Goal: Task Accomplishment & Management: Manage account settings

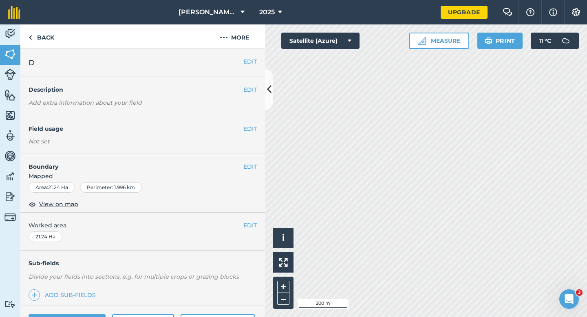
click at [257, 225] on div "EDIT Worked area 21.24 Ha" at bounding box center [142, 232] width 245 height 38
click at [253, 225] on button "EDIT" at bounding box center [249, 225] width 13 height 9
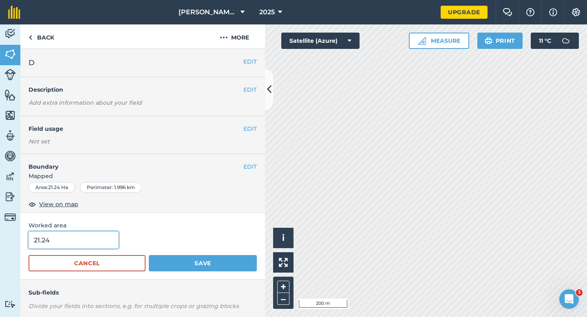
click at [78, 235] on input "21.24" at bounding box center [74, 240] width 90 height 17
click at [80, 245] on input "21.24" at bounding box center [74, 240] width 90 height 17
type input "21.4"
click at [149, 255] on button "Save" at bounding box center [203, 263] width 108 height 16
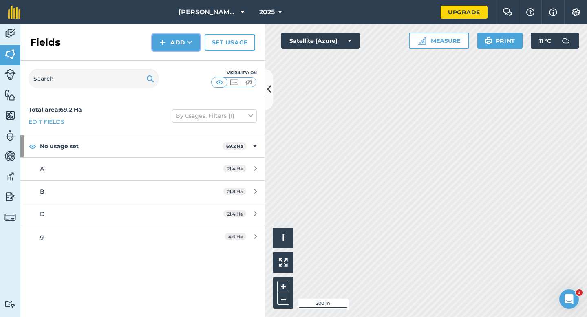
click at [172, 50] on button "Add" at bounding box center [175, 42] width 47 height 16
click at [172, 62] on link "Draw" at bounding box center [176, 61] width 45 height 18
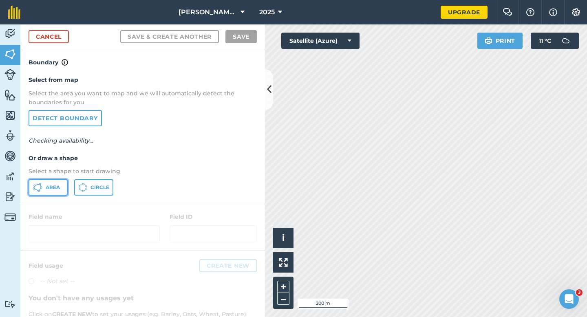
click at [55, 184] on span "Area" at bounding box center [53, 187] width 14 height 7
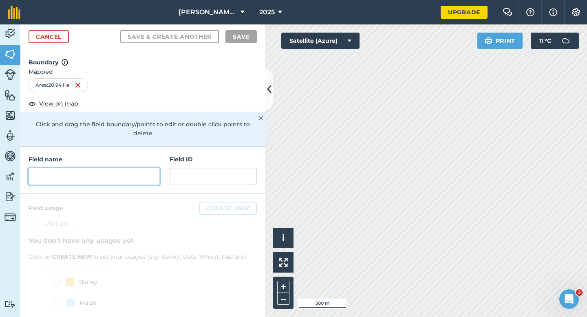
click at [137, 172] on input "text" at bounding box center [94, 176] width 131 height 17
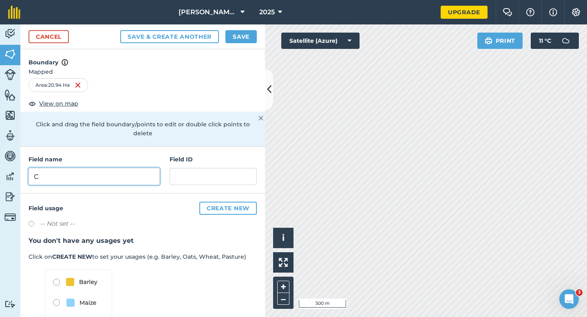
type input "C"
click at [245, 39] on button "Save" at bounding box center [240, 36] width 31 height 13
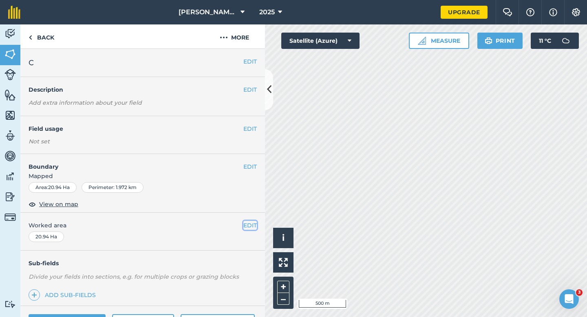
click at [246, 226] on button "EDIT" at bounding box center [249, 225] width 13 height 9
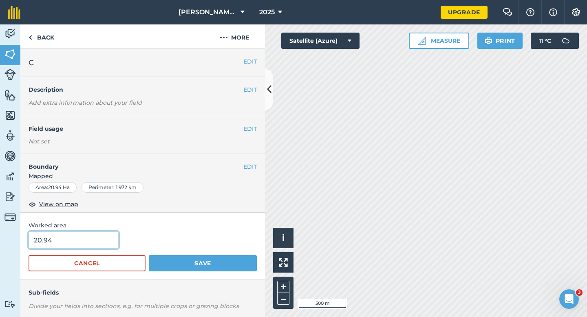
click at [67, 238] on input "20.94" at bounding box center [74, 240] width 90 height 17
type input "21"
click at [149, 255] on button "Save" at bounding box center [203, 263] width 108 height 16
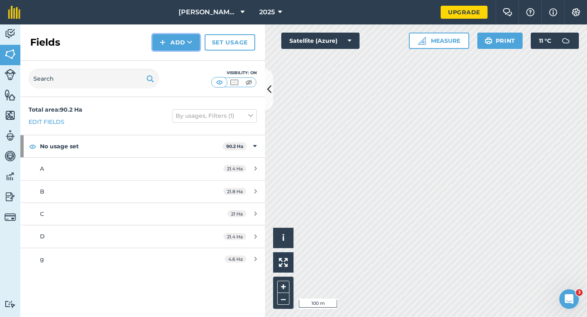
click at [174, 48] on button "Add" at bounding box center [175, 42] width 47 height 16
click at [176, 56] on link "Draw" at bounding box center [176, 61] width 45 height 18
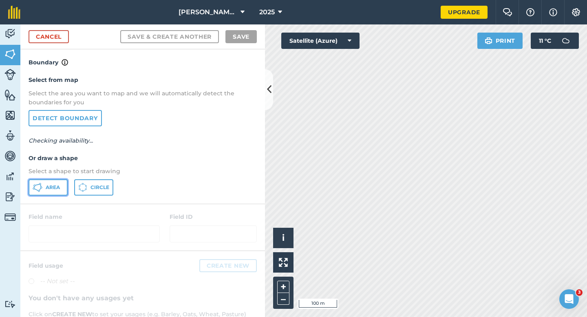
click at [56, 184] on span "Area" at bounding box center [53, 187] width 14 height 7
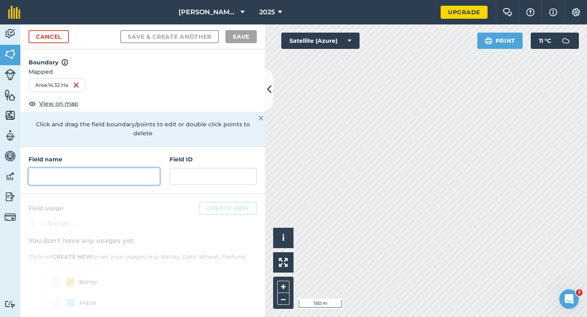
click at [137, 169] on input "text" at bounding box center [94, 176] width 131 height 17
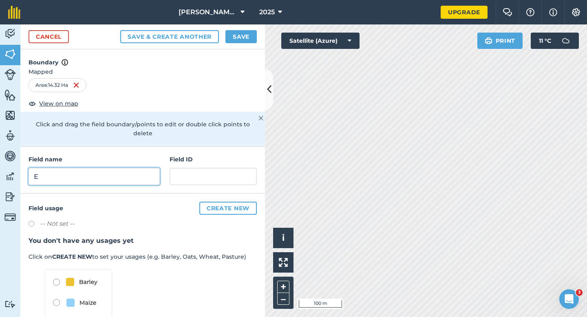
type input "E"
click at [245, 43] on button "Save" at bounding box center [240, 36] width 31 height 13
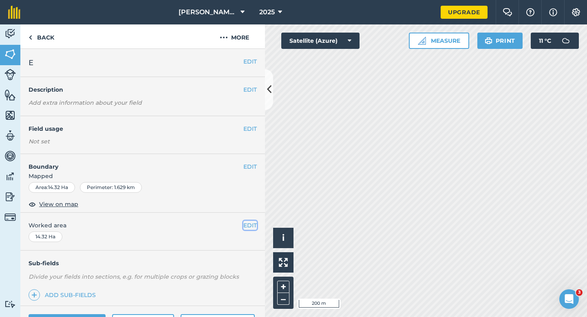
click at [247, 223] on button "EDIT" at bounding box center [249, 225] width 13 height 9
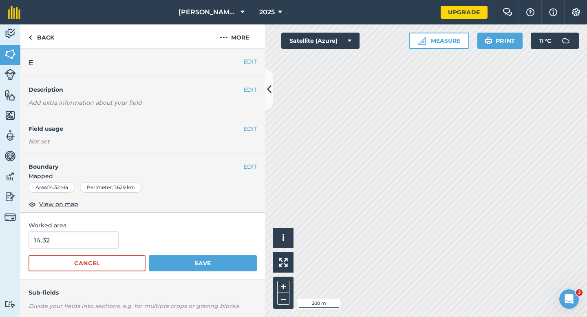
click at [118, 229] on span "Worked area" at bounding box center [143, 225] width 228 height 9
click at [109, 238] on input "14.32" at bounding box center [74, 240] width 90 height 17
type input "14.3"
click at [149, 255] on button "Save" at bounding box center [203, 263] width 108 height 16
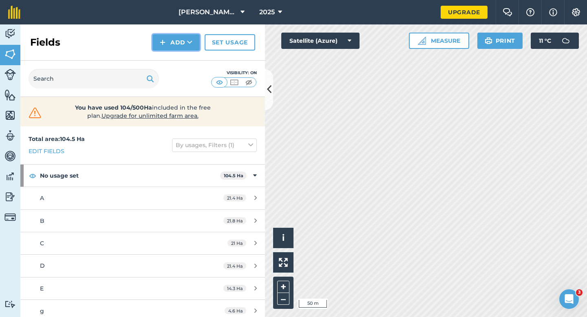
click at [168, 41] on button "Add" at bounding box center [175, 42] width 47 height 16
click at [174, 56] on link "Draw" at bounding box center [176, 61] width 45 height 18
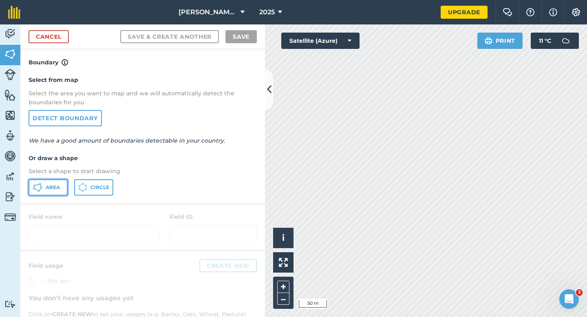
click at [60, 186] on button "Area" at bounding box center [48, 187] width 39 height 16
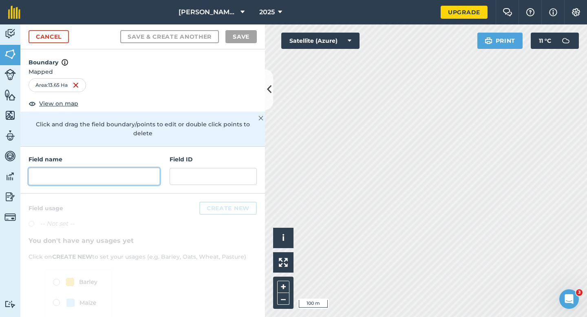
click at [79, 168] on input "text" at bounding box center [94, 176] width 131 height 17
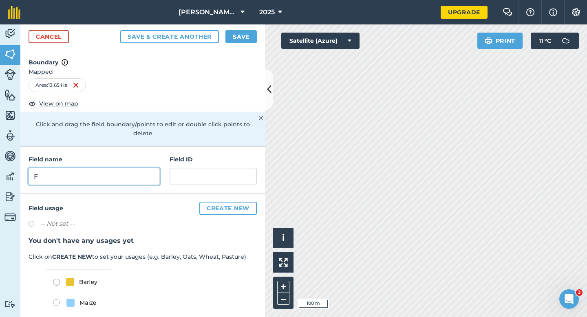
type input "F"
click at [245, 37] on button "Save" at bounding box center [240, 36] width 31 height 13
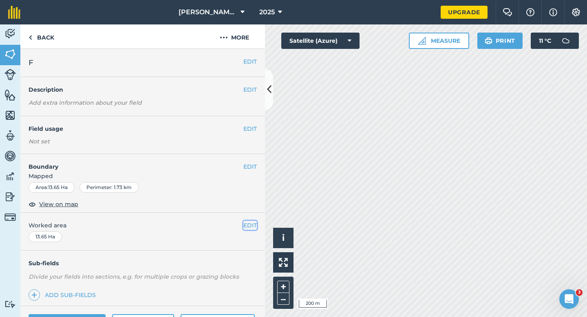
click at [255, 221] on button "EDIT" at bounding box center [249, 225] width 13 height 9
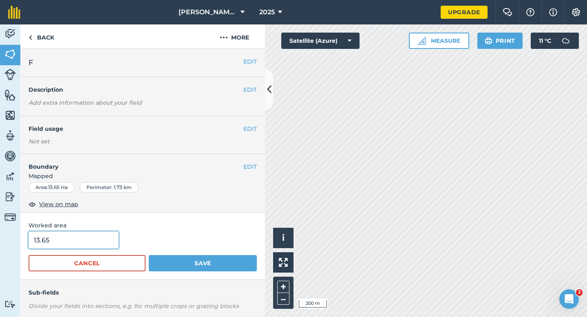
click at [59, 238] on input "13.65" at bounding box center [74, 240] width 90 height 17
type input "13.7"
click at [149, 255] on button "Save" at bounding box center [203, 263] width 108 height 16
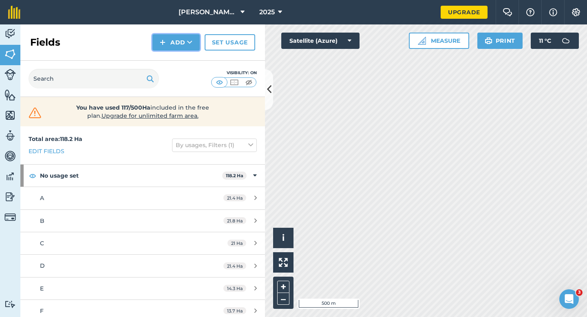
click at [165, 39] on img at bounding box center [163, 43] width 6 height 10
click at [166, 53] on link "Draw" at bounding box center [176, 61] width 45 height 18
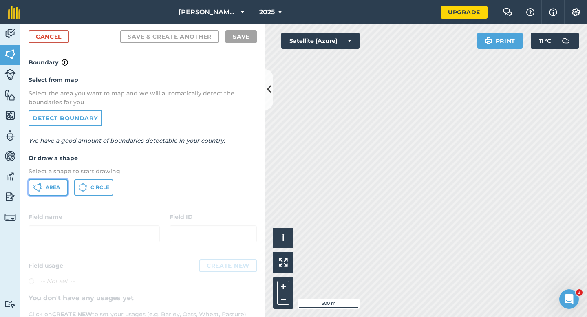
click at [39, 185] on icon at bounding box center [40, 184] width 2 height 2
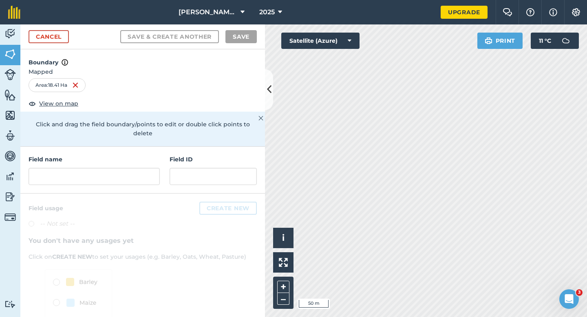
click at [140, 157] on div "Field name" at bounding box center [94, 170] width 131 height 30
click at [140, 168] on input "text" at bounding box center [94, 176] width 131 height 17
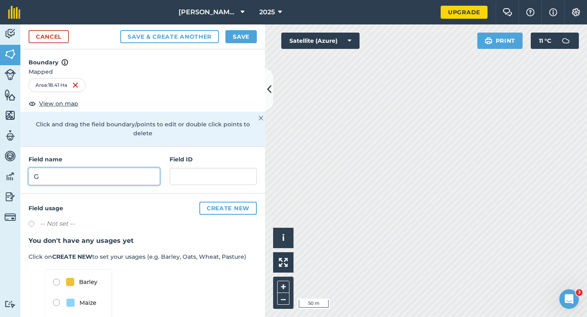
type input "G"
click at [233, 27] on div "Cancel Save & Create Another Save" at bounding box center [142, 36] width 245 height 25
click at [235, 31] on button "Save" at bounding box center [240, 36] width 31 height 13
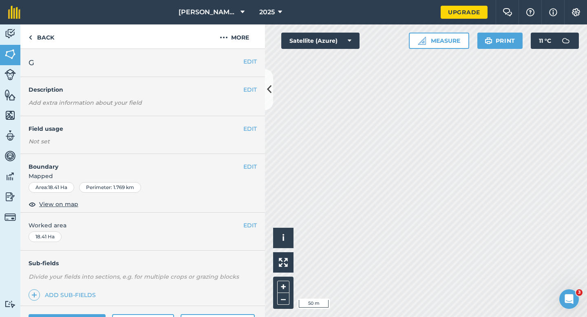
click at [247, 233] on div "EDIT Worked area 18.41 Ha" at bounding box center [142, 232] width 245 height 38
click at [249, 221] on button "EDIT" at bounding box center [249, 225] width 13 height 9
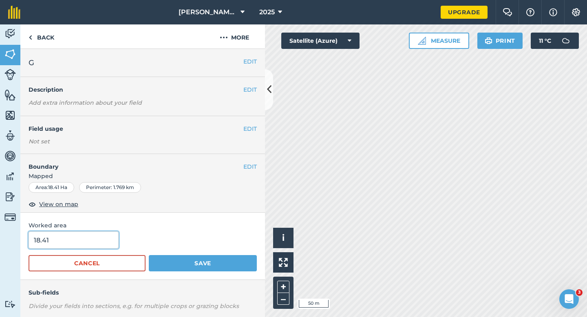
click at [92, 245] on input "18.41" at bounding box center [74, 240] width 90 height 17
type input "18.4"
click at [149, 255] on button "Save" at bounding box center [203, 263] width 108 height 16
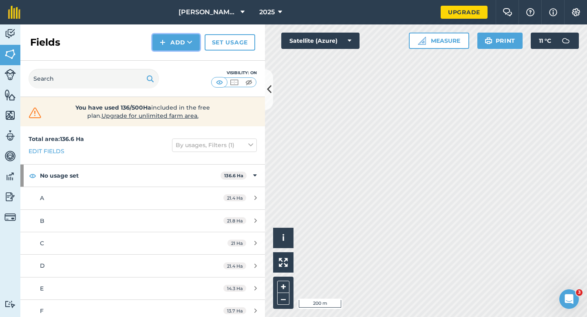
click at [176, 40] on button "Add" at bounding box center [175, 42] width 47 height 16
click at [179, 53] on link "Draw" at bounding box center [176, 61] width 45 height 18
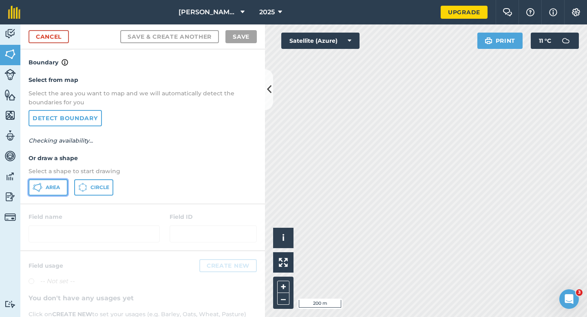
click at [49, 189] on span "Area" at bounding box center [53, 187] width 14 height 7
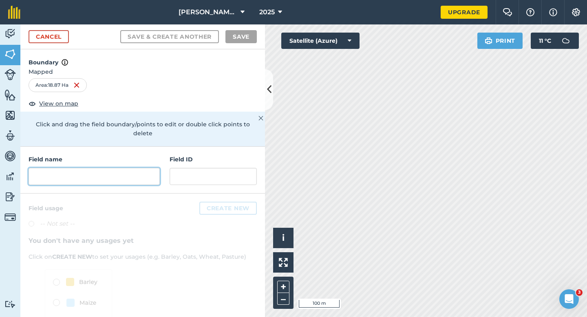
click at [151, 168] on input "text" at bounding box center [94, 176] width 131 height 17
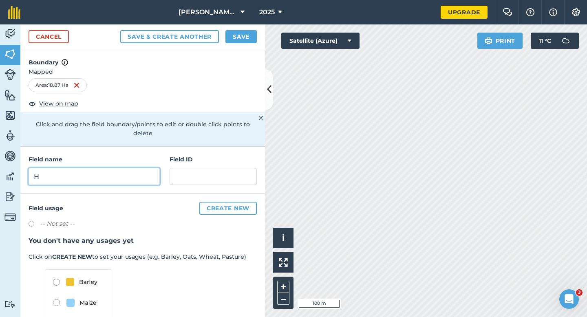
type input "H"
click at [251, 37] on button "Save" at bounding box center [240, 36] width 31 height 13
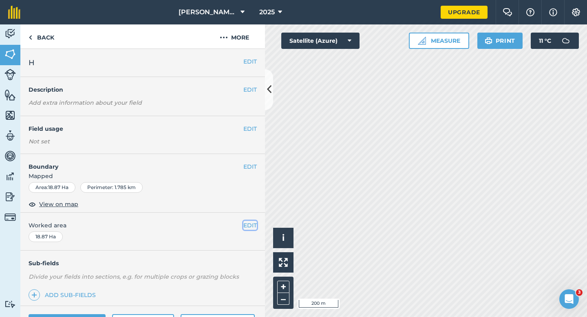
click at [244, 223] on button "EDIT" at bounding box center [249, 225] width 13 height 9
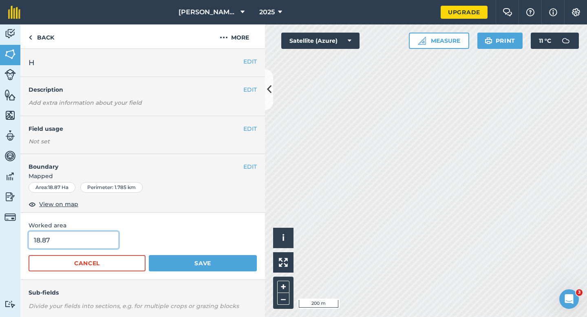
click at [74, 248] on input "18.87" at bounding box center [74, 240] width 90 height 17
type input "19"
click at [149, 255] on button "Save" at bounding box center [203, 263] width 108 height 16
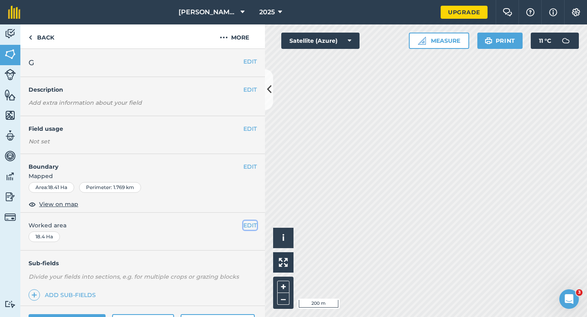
click at [256, 224] on button "EDIT" at bounding box center [249, 225] width 13 height 9
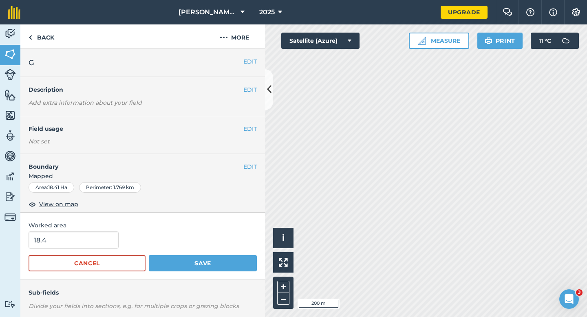
click at [119, 241] on div "18.4" at bounding box center [143, 240] width 228 height 17
click at [117, 241] on div "18.4" at bounding box center [143, 240] width 228 height 17
type input "19"
click at [96, 240] on input "19" at bounding box center [74, 240] width 90 height 17
click at [149, 255] on button "Save" at bounding box center [203, 263] width 108 height 16
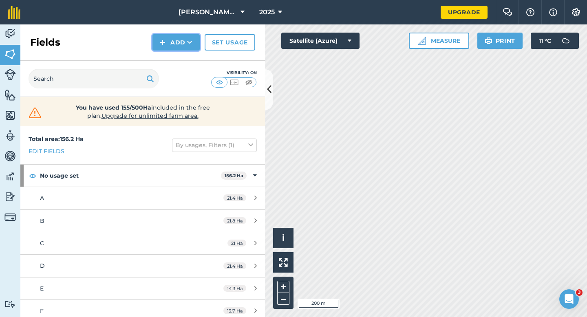
click at [168, 42] on button "Add" at bounding box center [175, 42] width 47 height 16
click at [176, 64] on link "Draw" at bounding box center [176, 61] width 45 height 18
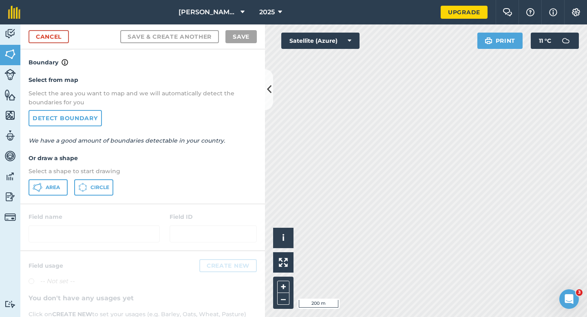
click at [31, 196] on div "Select from map Select the area you want to map and we will automatically detec…" at bounding box center [142, 135] width 245 height 136
click at [69, 196] on div "Select from map Select the area you want to map and we will automatically detec…" at bounding box center [142, 135] width 245 height 136
click at [62, 193] on button "Area" at bounding box center [48, 187] width 39 height 16
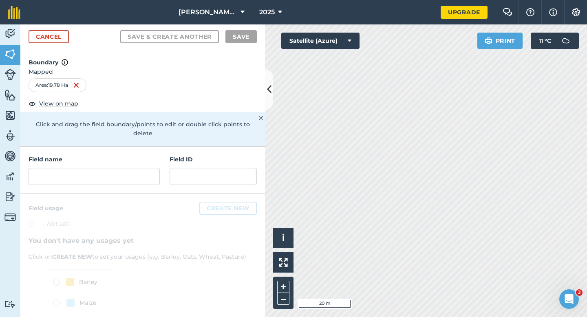
click at [104, 176] on div "Field name Field ID" at bounding box center [142, 170] width 245 height 47
click at [104, 168] on input "text" at bounding box center [94, 176] width 131 height 17
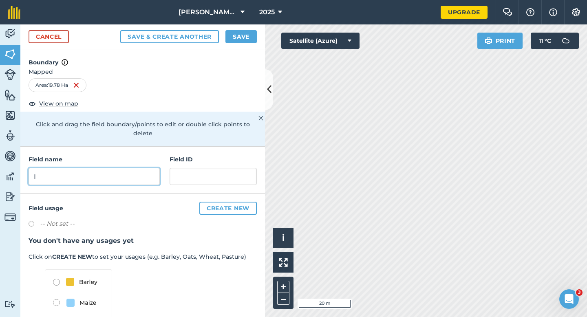
type input "I"
click at [230, 45] on div "Cancel Save & Create Another Save" at bounding box center [142, 36] width 245 height 25
click at [232, 42] on button "Save" at bounding box center [240, 36] width 31 height 13
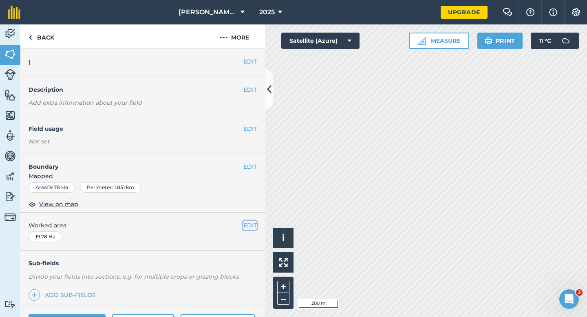
click at [250, 229] on button "EDIT" at bounding box center [249, 225] width 13 height 9
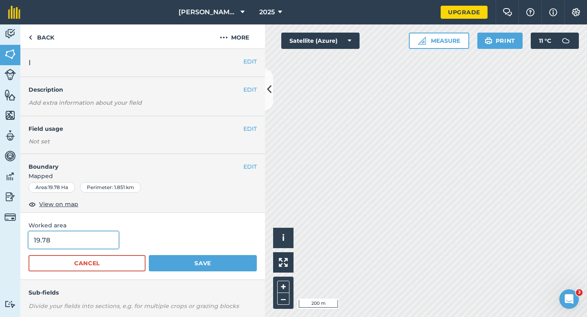
type input "20"
click at [76, 241] on input "20" at bounding box center [74, 240] width 90 height 17
click at [149, 255] on button "Save" at bounding box center [203, 263] width 108 height 16
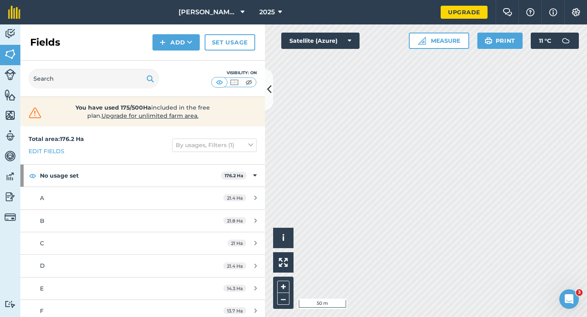
click at [174, 58] on div "Fields Add Set usage" at bounding box center [142, 42] width 245 height 36
click at [174, 51] on div "Fields Add Set usage" at bounding box center [142, 42] width 245 height 36
click at [173, 44] on button "Add" at bounding box center [175, 42] width 47 height 16
click at [173, 57] on link "Draw" at bounding box center [176, 61] width 45 height 18
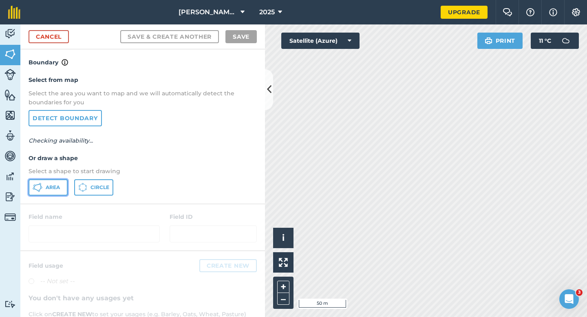
click at [53, 181] on button "Area" at bounding box center [48, 187] width 39 height 16
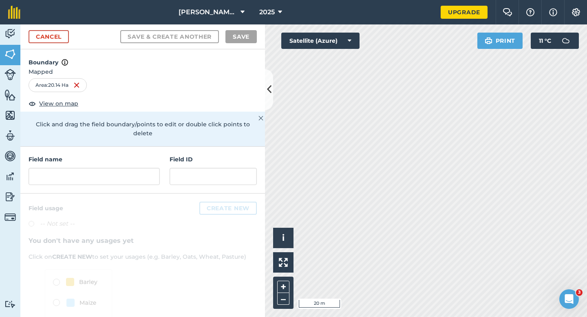
click at [165, 164] on div "Field name Field ID" at bounding box center [142, 170] width 245 height 47
click at [138, 168] on input "text" at bounding box center [94, 176] width 131 height 17
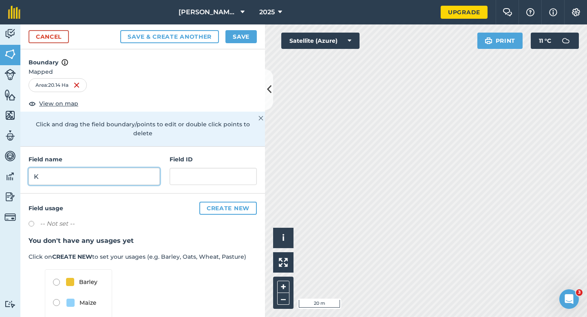
type input "K"
click at [243, 43] on div "Cancel Save & Create Another Save" at bounding box center [142, 36] width 245 height 25
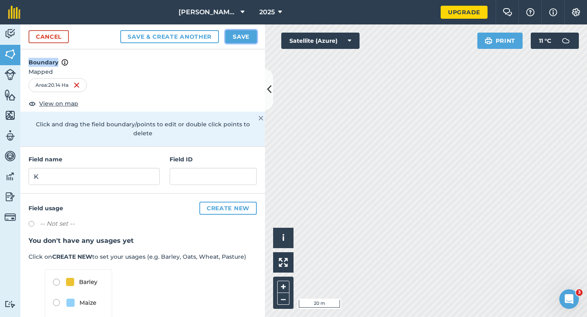
click at [243, 41] on button "Save" at bounding box center [240, 36] width 31 height 13
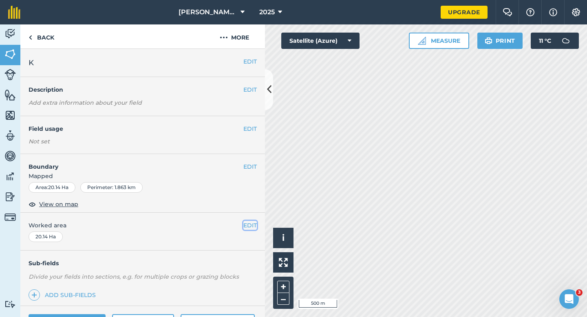
click at [252, 221] on button "EDIT" at bounding box center [249, 225] width 13 height 9
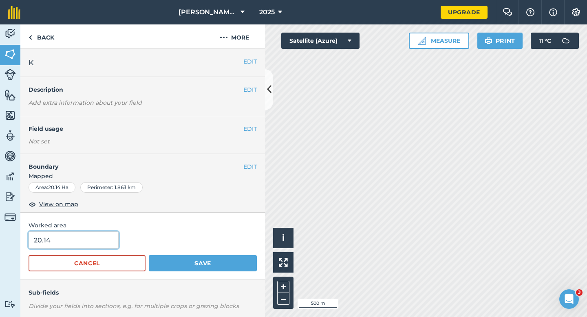
click at [80, 248] on input "20.14" at bounding box center [74, 240] width 90 height 17
type input "20"
click at [149, 255] on button "Save" at bounding box center [203, 263] width 108 height 16
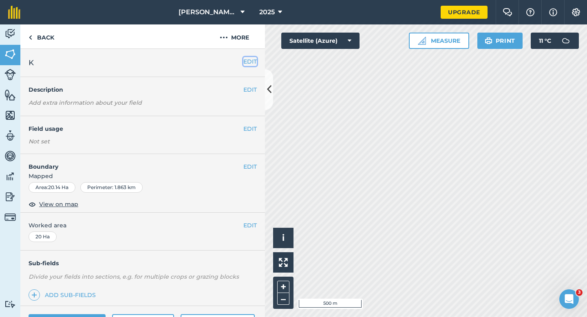
click at [248, 58] on button "EDIT" at bounding box center [249, 61] width 13 height 9
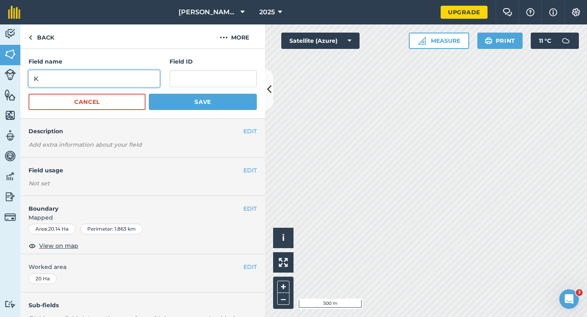
click at [111, 83] on input "K" at bounding box center [94, 78] width 131 height 17
type input "J"
click at [149, 94] on button "Save" at bounding box center [203, 102] width 108 height 16
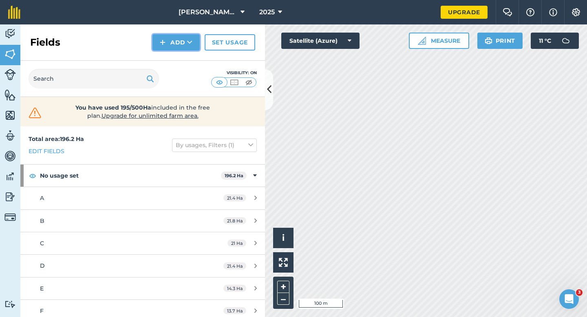
click at [174, 44] on button "Add" at bounding box center [175, 42] width 47 height 16
click at [174, 54] on link "Draw" at bounding box center [176, 61] width 45 height 18
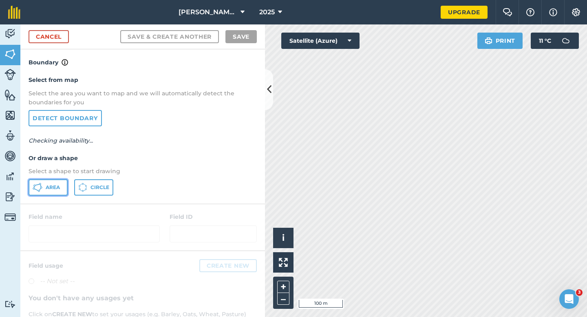
click at [46, 195] on button "Area" at bounding box center [48, 187] width 39 height 16
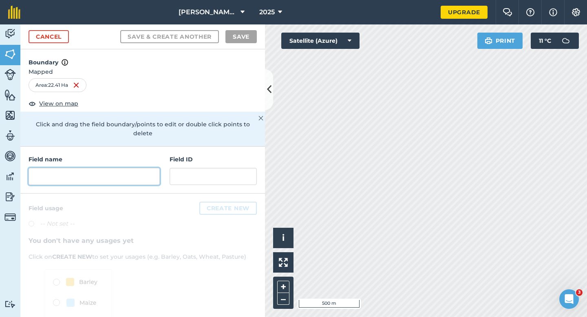
click at [135, 170] on input "text" at bounding box center [94, 176] width 131 height 17
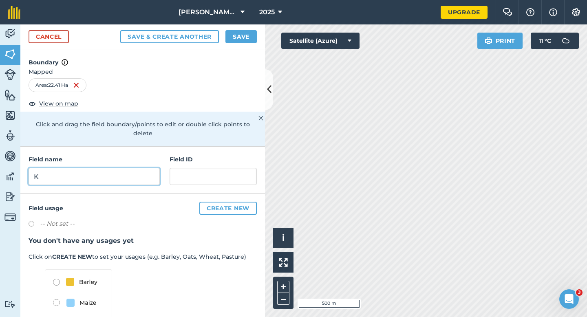
type input "K"
click at [245, 34] on button "Save" at bounding box center [240, 36] width 31 height 13
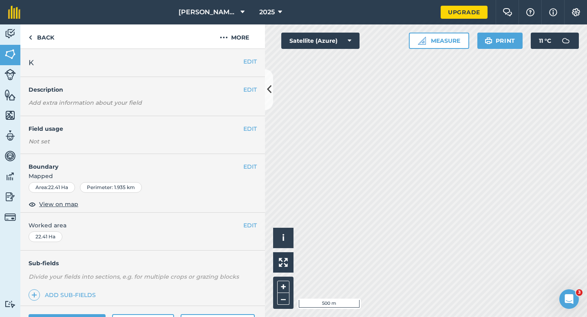
click at [252, 230] on div "EDIT Worked area 22.41 Ha" at bounding box center [142, 232] width 245 height 38
click at [244, 225] on button "EDIT" at bounding box center [249, 225] width 13 height 9
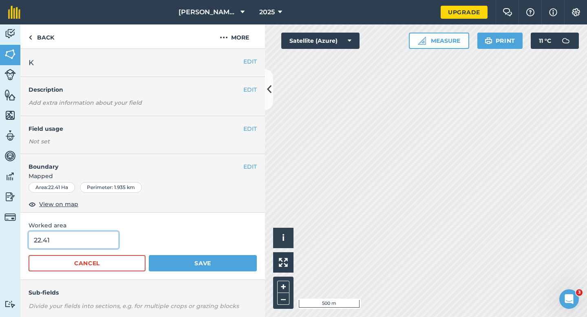
click at [76, 244] on input "22.41" at bounding box center [74, 240] width 90 height 17
type input "22.4"
click at [149, 255] on button "Save" at bounding box center [203, 263] width 108 height 16
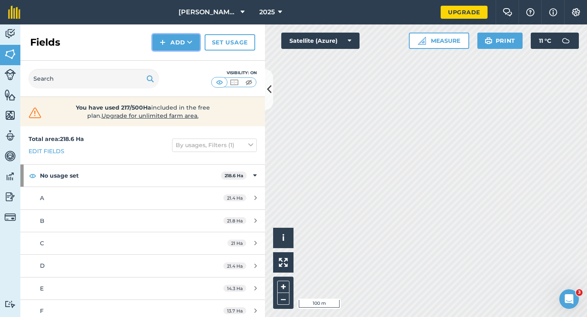
click at [177, 45] on button "Add" at bounding box center [175, 42] width 47 height 16
click at [177, 53] on link "Draw" at bounding box center [176, 61] width 45 height 18
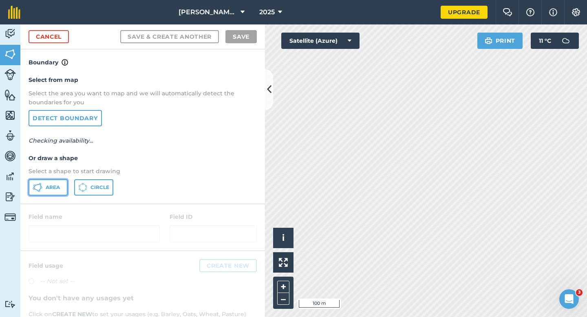
click at [51, 193] on button "Area" at bounding box center [48, 187] width 39 height 16
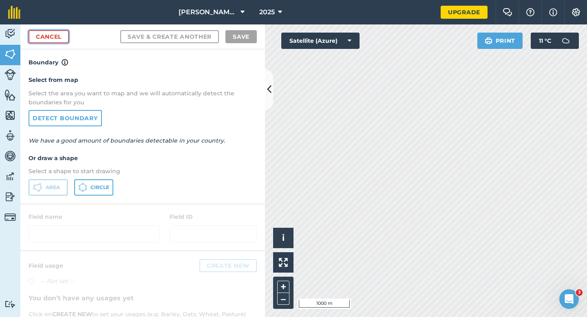
click at [50, 30] on link "Cancel" at bounding box center [49, 36] width 40 height 13
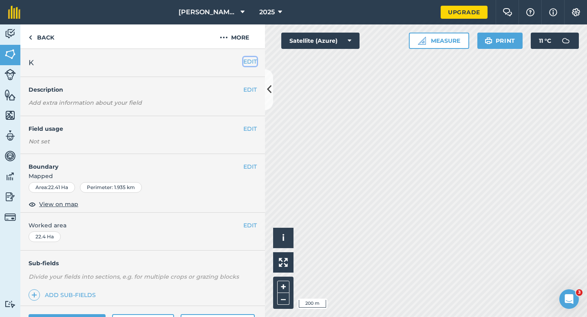
click at [251, 64] on button "EDIT" at bounding box center [249, 61] width 13 height 9
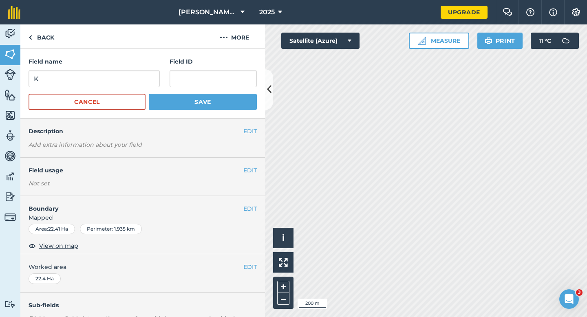
click at [141, 70] on div "Field name K" at bounding box center [94, 72] width 131 height 30
click at [141, 78] on input "K" at bounding box center [94, 78] width 131 height 17
type input "I"
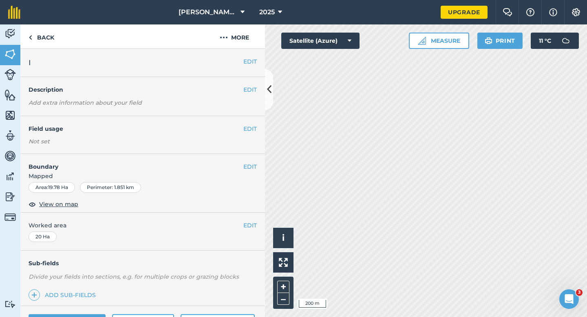
click at [251, 55] on div "EDIT I" at bounding box center [142, 63] width 245 height 28
click at [251, 59] on button "EDIT" at bounding box center [249, 61] width 13 height 9
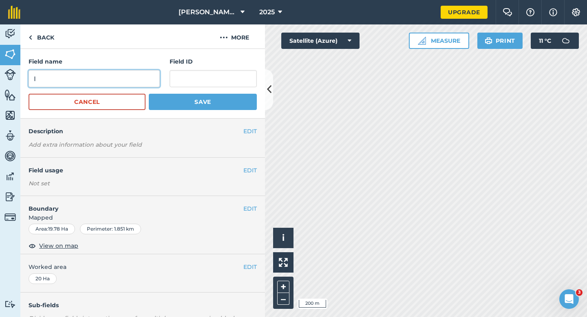
click at [137, 77] on input "I" at bounding box center [94, 78] width 131 height 17
type input "K"
click at [149, 94] on button "Save" at bounding box center [203, 102] width 108 height 16
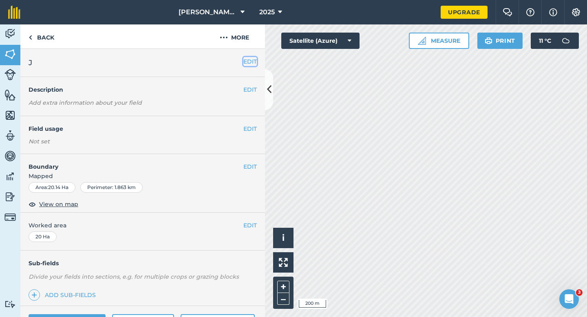
click at [252, 62] on button "EDIT" at bounding box center [249, 61] width 13 height 9
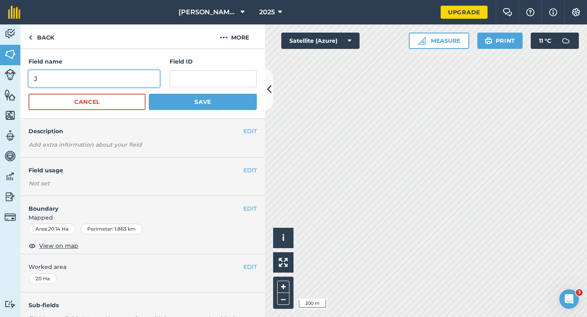
click at [149, 77] on input "J" at bounding box center [94, 78] width 131 height 17
type input "L"
click at [149, 94] on button "Save" at bounding box center [203, 102] width 108 height 16
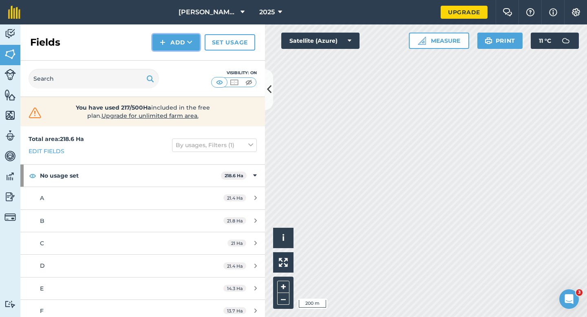
click at [173, 40] on button "Add" at bounding box center [175, 42] width 47 height 16
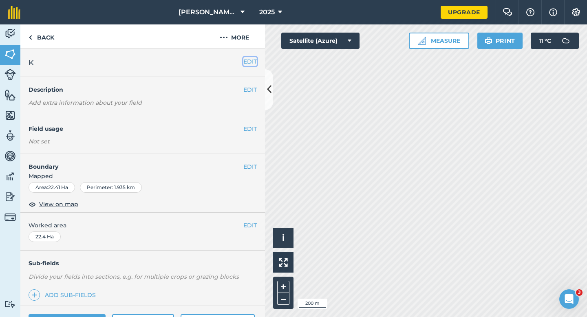
click at [254, 63] on button "EDIT" at bounding box center [249, 61] width 13 height 9
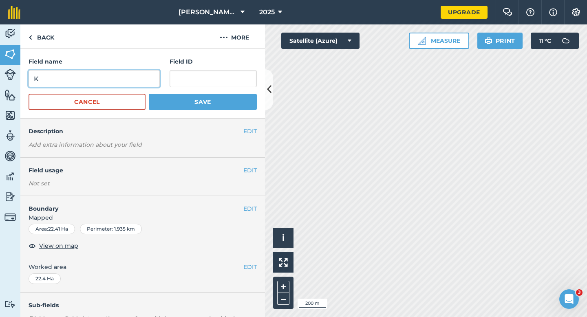
click at [113, 74] on input "K" at bounding box center [94, 78] width 131 height 17
type input "I"
click at [149, 94] on button "Save" at bounding box center [203, 102] width 108 height 16
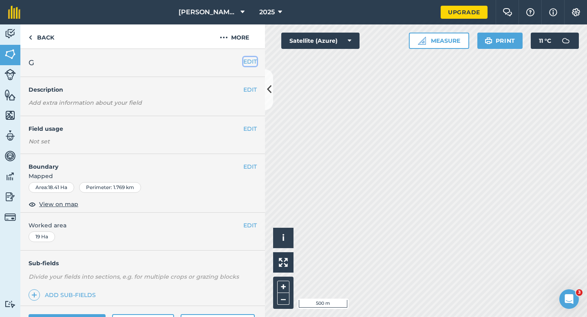
click at [246, 60] on button "EDIT" at bounding box center [249, 61] width 13 height 9
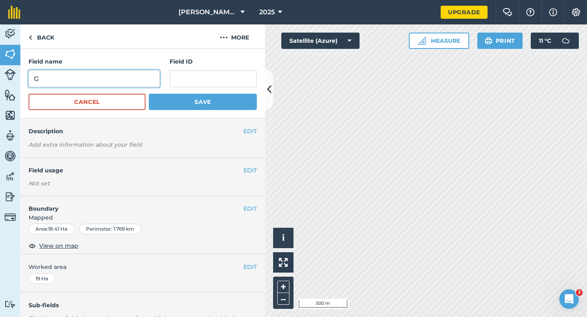
click at [132, 75] on input "G" at bounding box center [94, 78] width 131 height 17
type input "M"
click at [149, 94] on button "Save" at bounding box center [203, 102] width 108 height 16
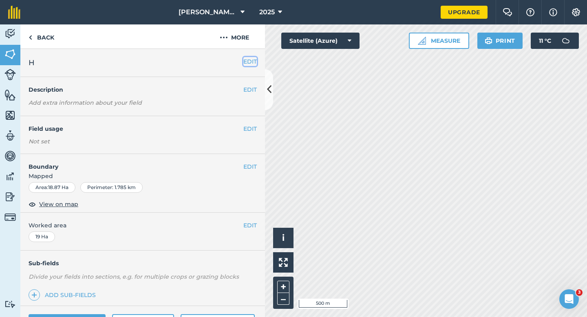
click at [250, 57] on button "EDIT" at bounding box center [249, 61] width 13 height 9
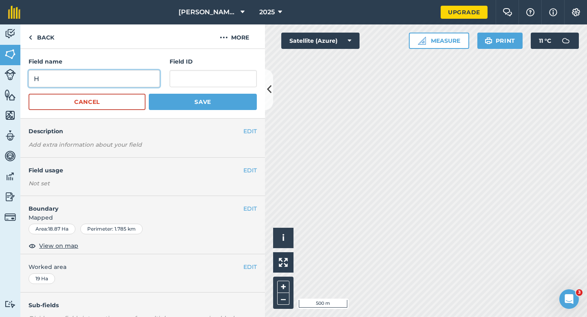
click at [106, 83] on input "H" at bounding box center [94, 78] width 131 height 17
type input "N"
click at [149, 94] on button "Save" at bounding box center [203, 102] width 108 height 16
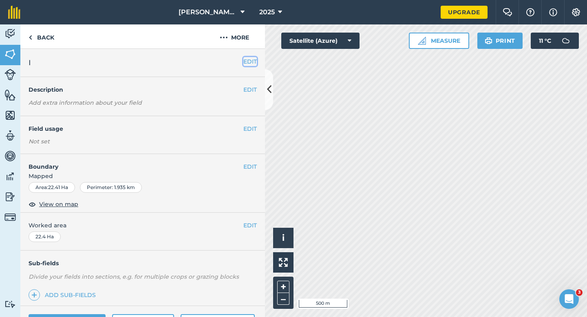
click at [248, 58] on button "EDIT" at bounding box center [249, 61] width 13 height 9
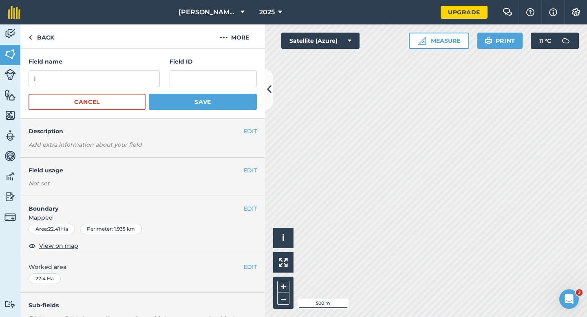
click at [145, 66] on div "Field name I" at bounding box center [94, 72] width 131 height 30
click at [145, 71] on input "I" at bounding box center [94, 78] width 131 height 17
type input "O"
click at [149, 94] on button "Save" at bounding box center [203, 102] width 108 height 16
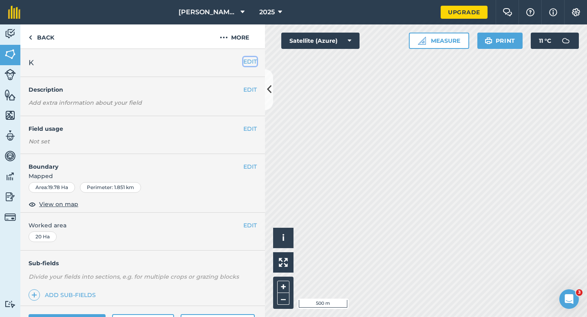
click at [254, 64] on button "EDIT" at bounding box center [249, 61] width 13 height 9
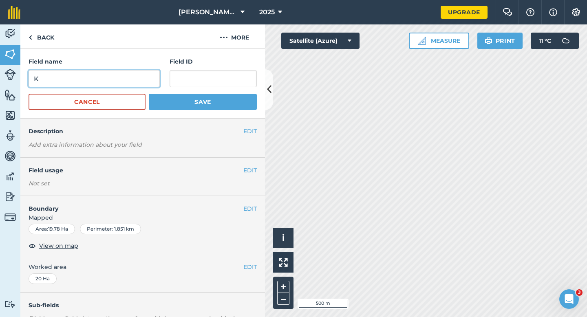
click at [133, 76] on input "K" at bounding box center [94, 78] width 131 height 17
type input "T"
click at [149, 94] on button "Save" at bounding box center [203, 102] width 108 height 16
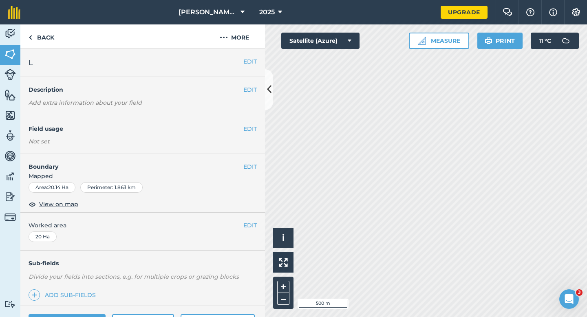
click at [248, 67] on div "EDIT L" at bounding box center [142, 63] width 245 height 28
click at [248, 62] on button "EDIT" at bounding box center [249, 61] width 13 height 9
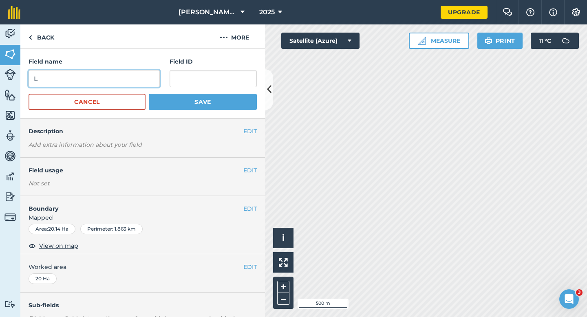
click at [116, 85] on input "L" at bounding box center [94, 78] width 131 height 17
type input "U"
click at [149, 94] on button "Save" at bounding box center [203, 102] width 108 height 16
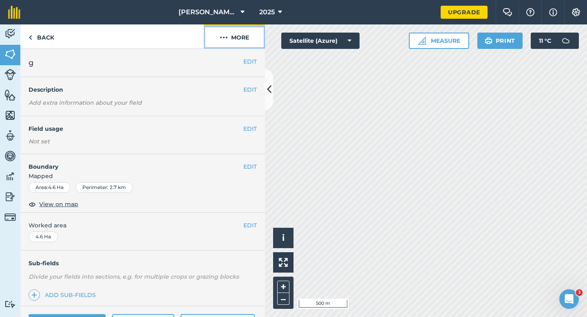
click at [228, 40] on button "More" at bounding box center [234, 36] width 61 height 24
click at [246, 165] on button "EDIT" at bounding box center [249, 166] width 13 height 9
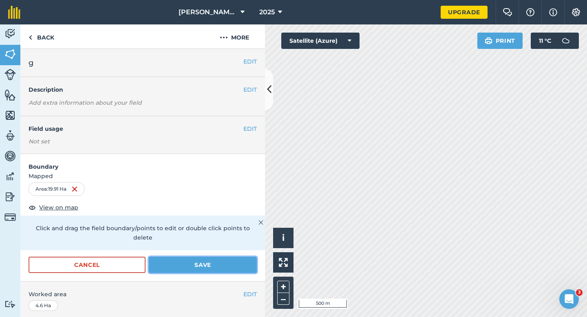
click at [221, 259] on button "Save" at bounding box center [203, 265] width 108 height 16
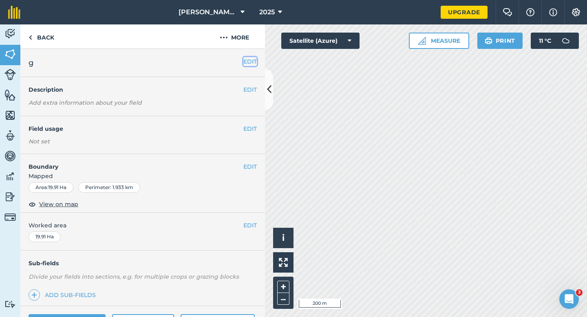
click at [252, 59] on button "EDIT" at bounding box center [249, 61] width 13 height 9
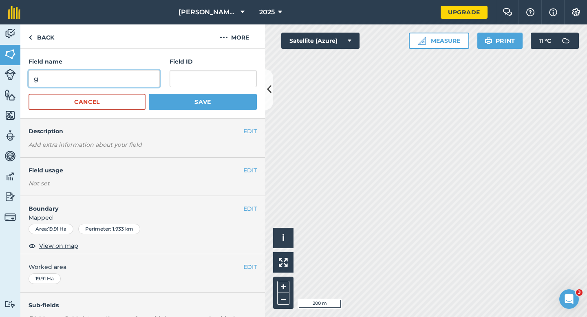
click at [135, 74] on input "g" at bounding box center [94, 78] width 131 height 17
type input "G"
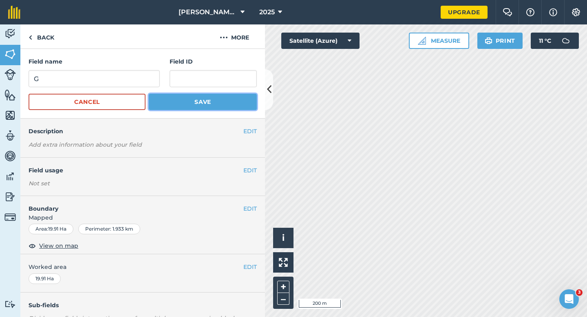
click at [194, 95] on button "Save" at bounding box center [203, 102] width 108 height 16
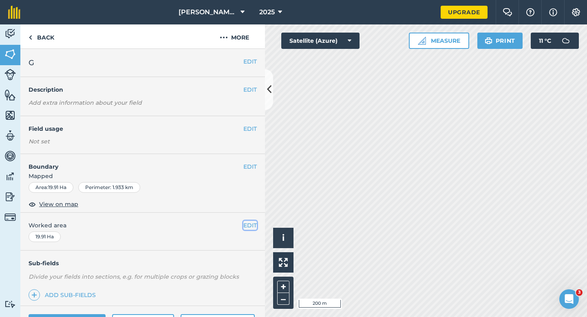
click at [243, 226] on button "EDIT" at bounding box center [249, 225] width 13 height 9
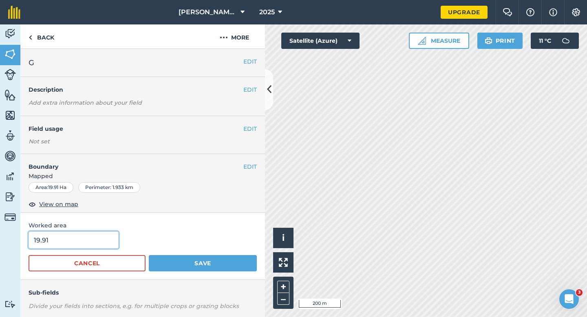
click at [86, 247] on input "19.91" at bounding box center [74, 240] width 90 height 17
type input "20"
click at [149, 255] on button "Save" at bounding box center [203, 263] width 108 height 16
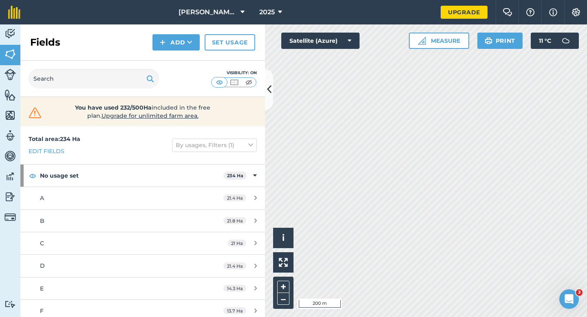
click at [177, 52] on div "Fields Add Set usage" at bounding box center [142, 42] width 245 height 36
click at [177, 42] on button "Add" at bounding box center [175, 42] width 47 height 16
click at [179, 52] on link "Draw" at bounding box center [176, 61] width 45 height 18
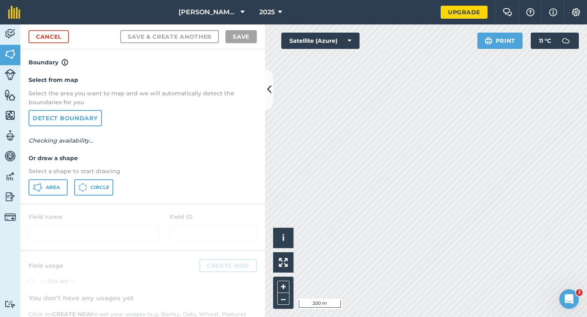
click at [42, 179] on div "Select from map Select the area you want to map and we will automatically detec…" at bounding box center [142, 135] width 245 height 136
click at [46, 185] on span "Area" at bounding box center [53, 187] width 14 height 7
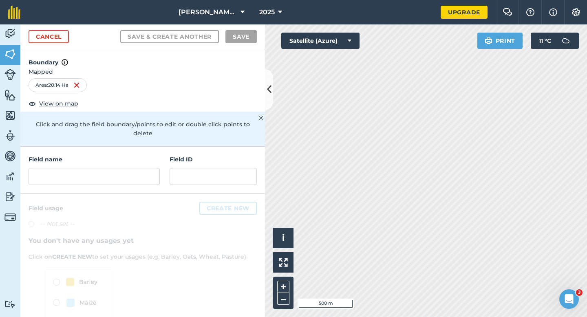
click at [126, 156] on div "Field name" at bounding box center [94, 170] width 131 height 30
click at [127, 175] on input "text" at bounding box center [94, 176] width 131 height 17
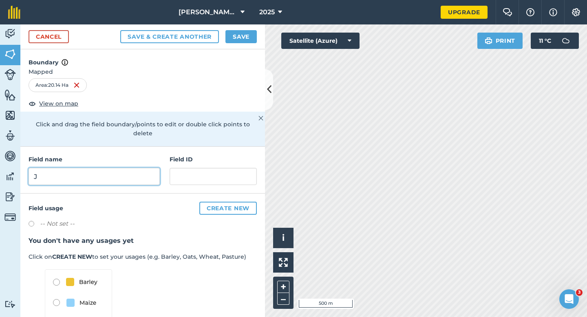
type input "J"
click at [238, 41] on button "Save" at bounding box center [240, 36] width 31 height 13
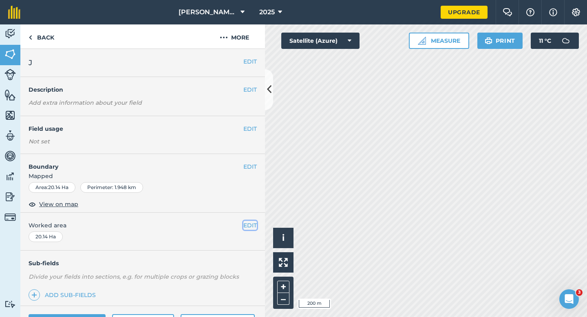
click at [250, 225] on button "EDIT" at bounding box center [249, 225] width 13 height 9
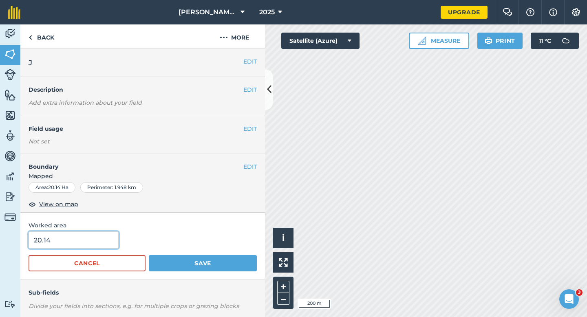
click at [96, 245] on input "20.14" at bounding box center [74, 240] width 90 height 17
type input "20"
click at [149, 255] on button "Save" at bounding box center [203, 263] width 108 height 16
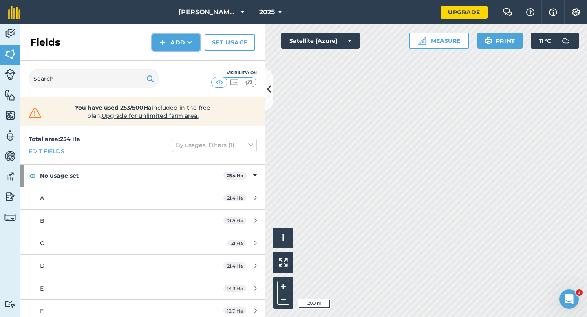
click at [180, 43] on button "Add" at bounding box center [175, 42] width 47 height 16
click at [182, 58] on link "Draw" at bounding box center [176, 61] width 45 height 18
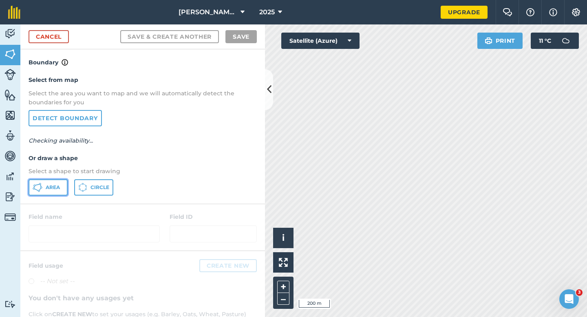
click at [60, 185] on button "Area" at bounding box center [48, 187] width 39 height 16
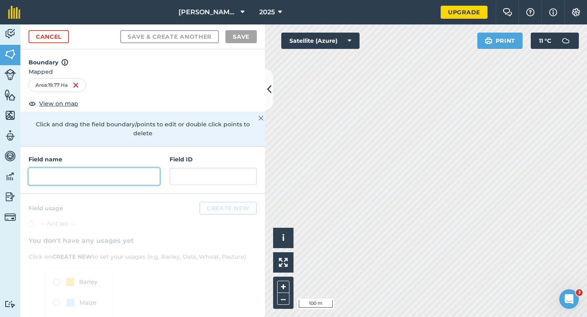
click at [106, 168] on input "text" at bounding box center [94, 176] width 131 height 17
type input "J"
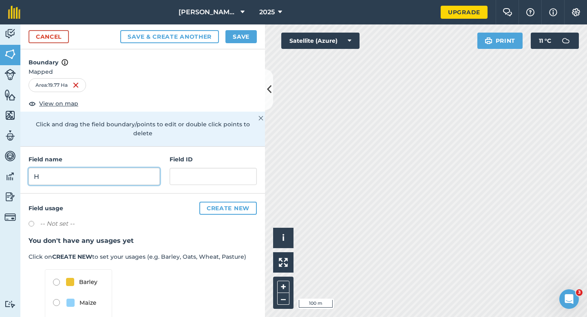
type input "H"
click at [248, 34] on button "Save" at bounding box center [240, 36] width 31 height 13
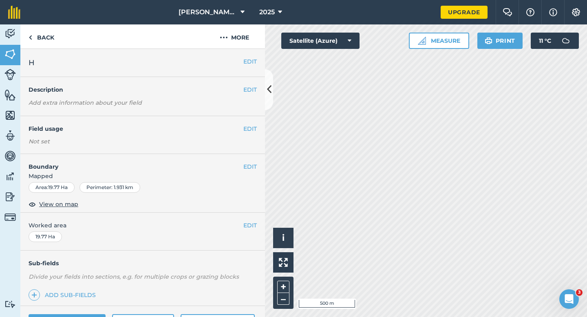
click at [248, 232] on div "EDIT Worked area 19.77 Ha" at bounding box center [142, 232] width 245 height 38
click at [248, 229] on button "EDIT" at bounding box center [249, 225] width 13 height 9
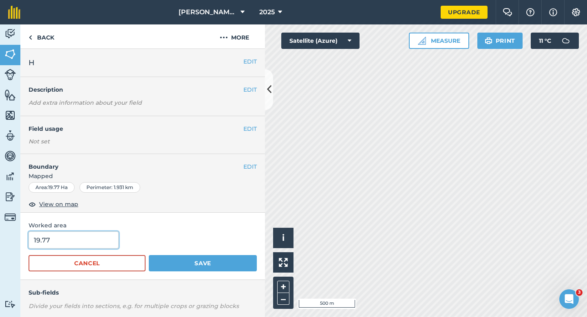
click at [93, 246] on input "19.77" at bounding box center [74, 240] width 90 height 17
type input "20"
click at [149, 255] on button "Save" at bounding box center [203, 263] width 108 height 16
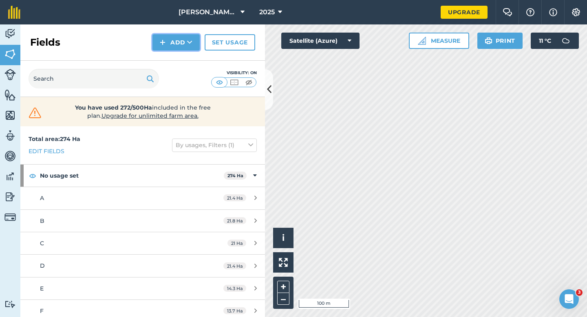
click at [181, 48] on button "Add" at bounding box center [175, 42] width 47 height 16
click at [181, 57] on link "Draw" at bounding box center [176, 61] width 45 height 18
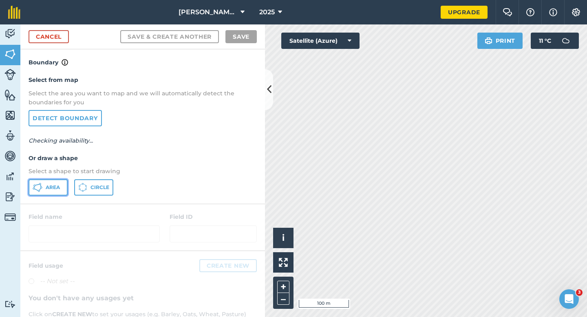
click at [60, 192] on button "Area" at bounding box center [48, 187] width 39 height 16
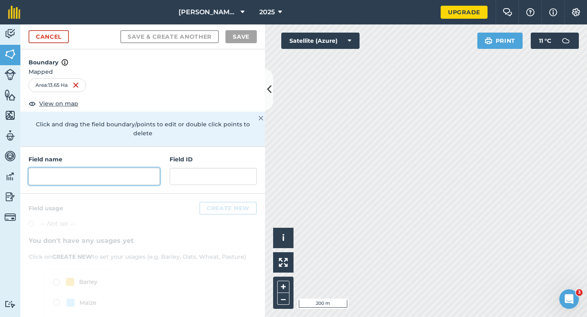
click at [113, 175] on input "text" at bounding box center [94, 176] width 131 height 17
type input "J"
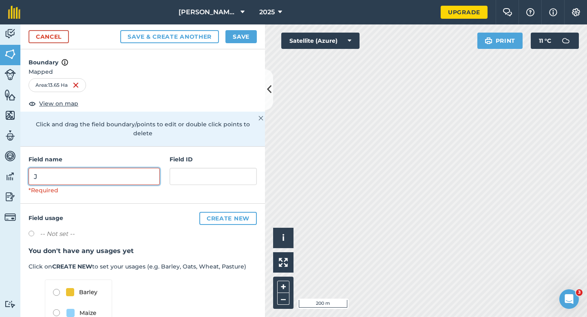
type input "J"
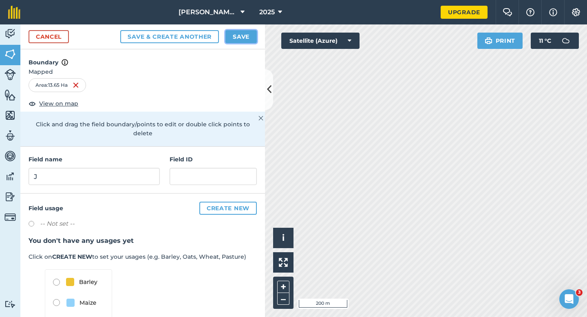
click at [240, 37] on button "Save" at bounding box center [240, 36] width 31 height 13
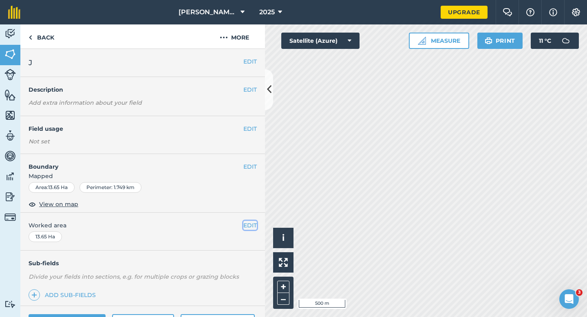
click at [251, 226] on button "EDIT" at bounding box center [249, 225] width 13 height 9
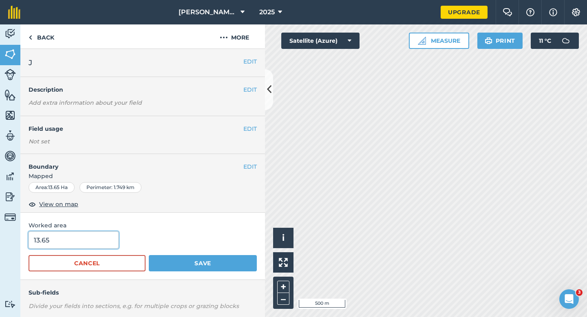
click at [86, 243] on input "13.65" at bounding box center [74, 240] width 90 height 17
type input "13.7"
click at [149, 255] on button "Save" at bounding box center [203, 263] width 108 height 16
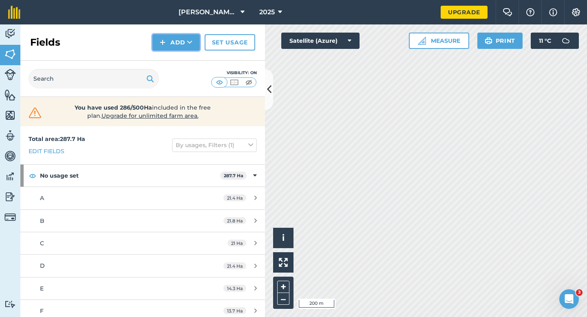
click at [163, 46] on img at bounding box center [163, 43] width 6 height 10
click at [163, 61] on link "Draw" at bounding box center [176, 61] width 45 height 18
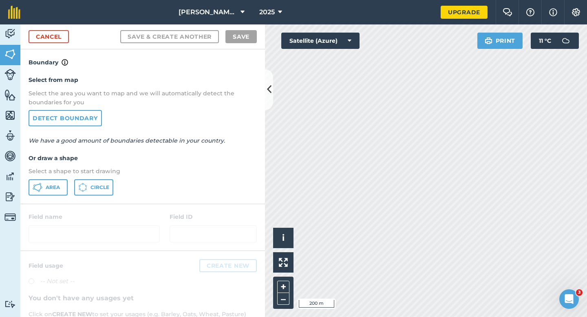
click at [57, 45] on div "Cancel Save & Create Another Save" at bounding box center [142, 36] width 245 height 25
click at [57, 34] on link "Cancel" at bounding box center [49, 36] width 40 height 13
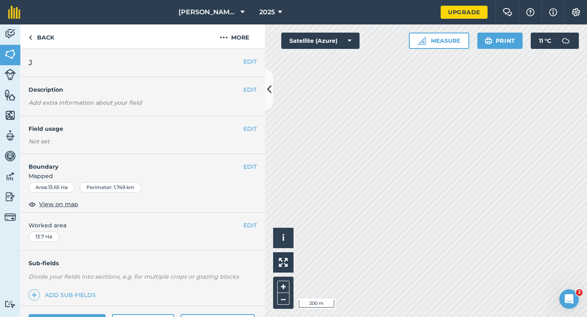
click at [241, 60] on h2 "J" at bounding box center [136, 62] width 215 height 11
click at [245, 59] on button "EDIT" at bounding box center [249, 61] width 13 height 9
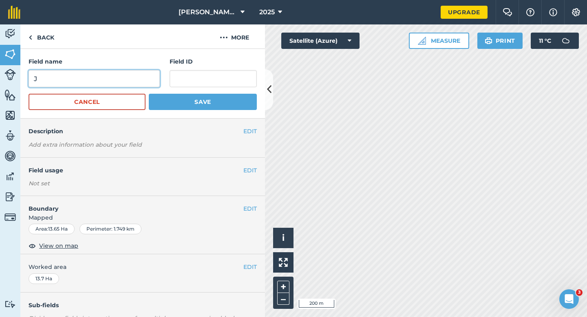
click at [87, 75] on input "J" at bounding box center [94, 78] width 131 height 17
type input "I"
click at [149, 94] on button "Save" at bounding box center [203, 102] width 108 height 16
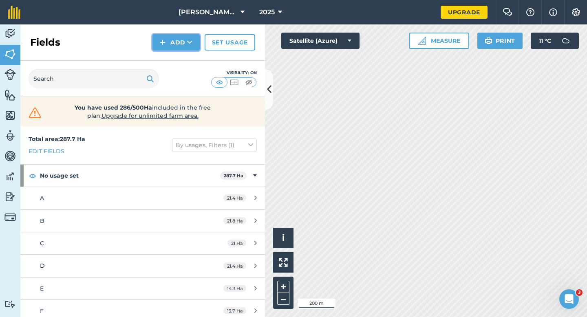
click at [176, 44] on button "Add" at bounding box center [175, 42] width 47 height 16
click at [176, 55] on link "Draw" at bounding box center [176, 61] width 45 height 18
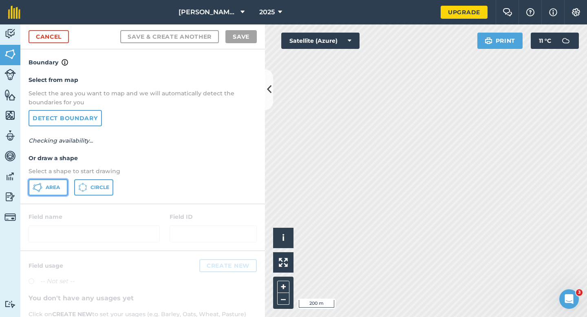
click at [57, 188] on span "Area" at bounding box center [53, 187] width 14 height 7
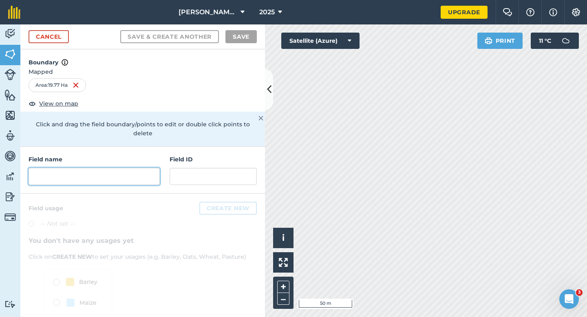
click at [92, 168] on input "text" at bounding box center [94, 176] width 131 height 17
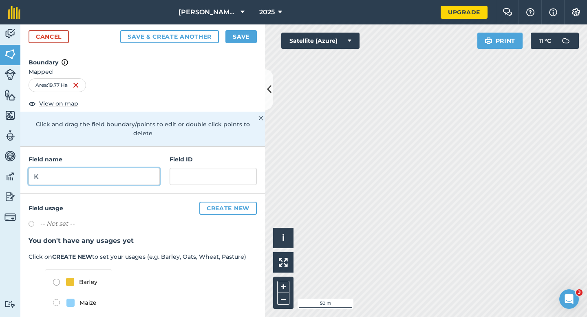
type input "K"
click at [236, 34] on button "Save" at bounding box center [240, 36] width 31 height 13
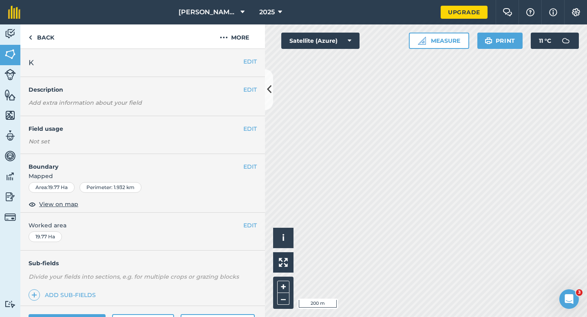
click at [241, 218] on div "EDIT Worked area 19.77 Ha" at bounding box center [142, 232] width 245 height 38
drag, startPoint x: 246, startPoint y: 221, endPoint x: 112, endPoint y: 229, distance: 133.9
click at [245, 221] on button "EDIT" at bounding box center [249, 225] width 13 height 9
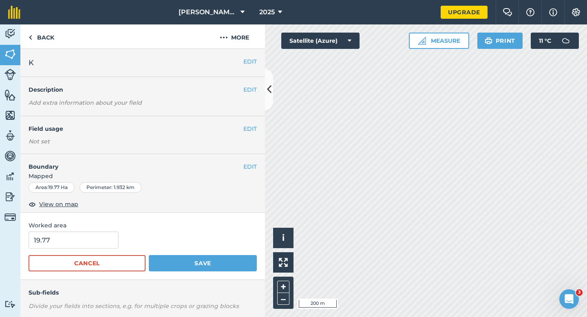
click at [95, 231] on div "Worked area 19.77 Cancel Save" at bounding box center [142, 246] width 245 height 67
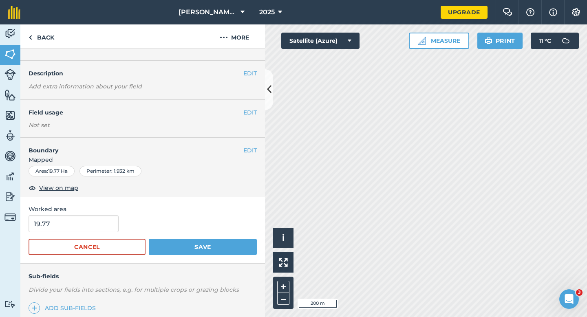
click at [94, 238] on form "19.77 Cancel Save" at bounding box center [143, 235] width 228 height 40
click at [94, 237] on form "19.77 Cancel Save" at bounding box center [143, 235] width 228 height 40
click at [94, 234] on form "19.77 Cancel Save" at bounding box center [143, 235] width 228 height 40
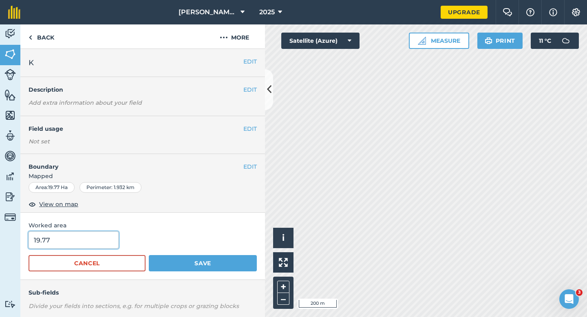
click at [103, 234] on input "19.77" at bounding box center [74, 240] width 90 height 17
type input "20"
click at [149, 255] on button "Save" at bounding box center [203, 263] width 108 height 16
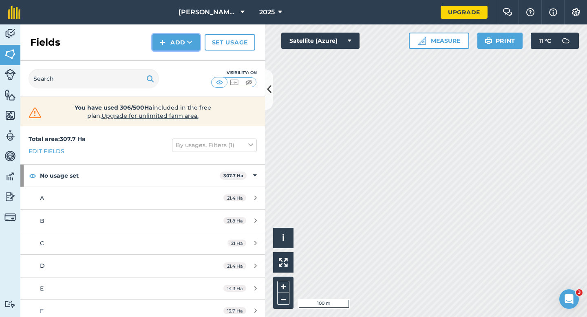
click at [175, 46] on button "Add" at bounding box center [175, 42] width 47 height 16
click at [180, 54] on link "Draw" at bounding box center [176, 61] width 45 height 18
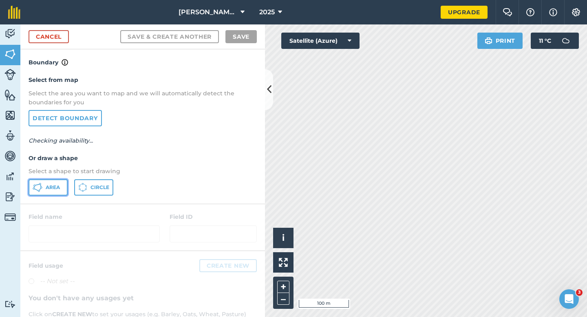
click at [49, 188] on span "Area" at bounding box center [53, 187] width 14 height 7
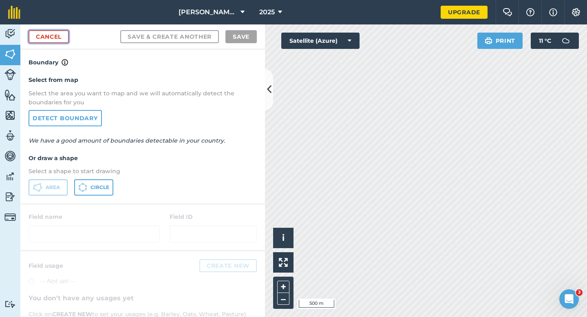
click at [58, 38] on link "Cancel" at bounding box center [49, 36] width 40 height 13
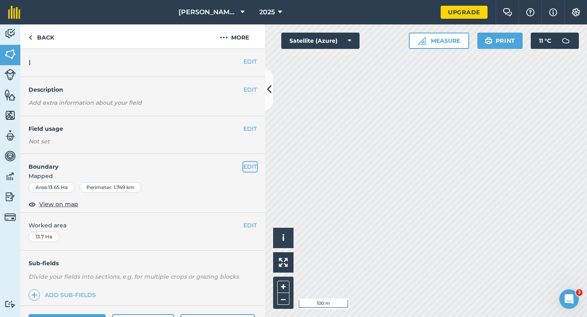
click at [251, 165] on button "EDIT" at bounding box center [249, 166] width 13 height 9
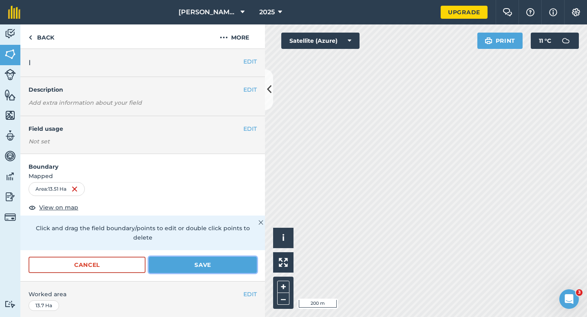
click at [202, 257] on button "Save" at bounding box center [203, 265] width 108 height 16
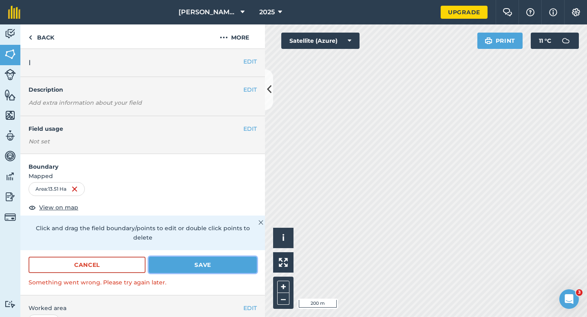
click at [238, 257] on button "Save" at bounding box center [203, 265] width 108 height 16
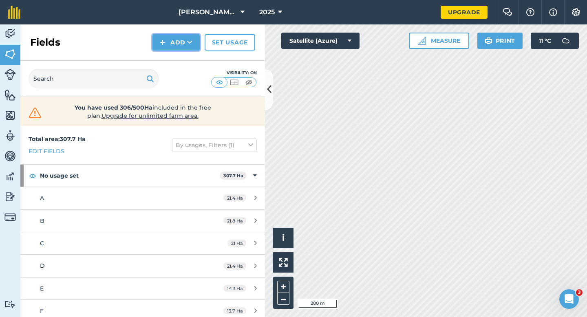
click at [186, 49] on button "Add" at bounding box center [175, 42] width 47 height 16
click at [186, 62] on link "Draw" at bounding box center [176, 61] width 45 height 18
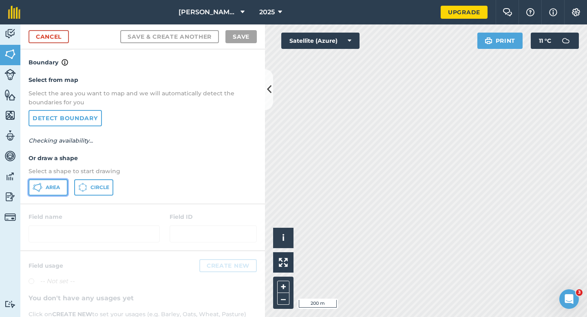
click at [43, 191] on button "Area" at bounding box center [48, 187] width 39 height 16
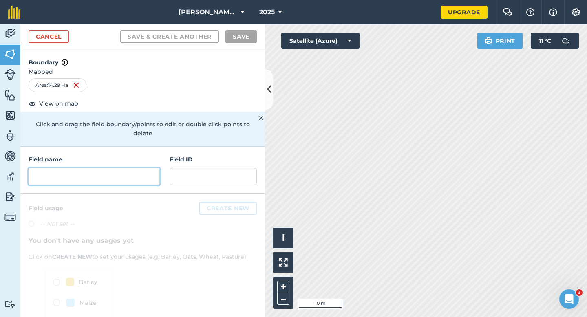
click at [128, 168] on input "text" at bounding box center [94, 176] width 131 height 17
type input "l"
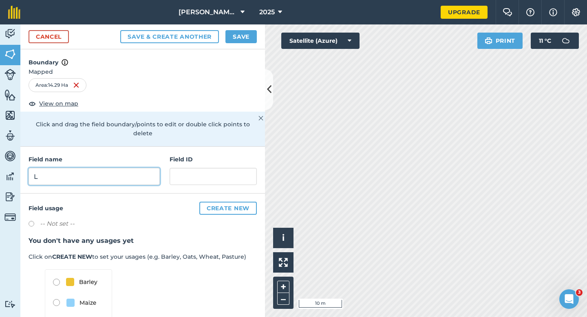
type input "L"
click at [240, 39] on button "Save" at bounding box center [240, 36] width 31 height 13
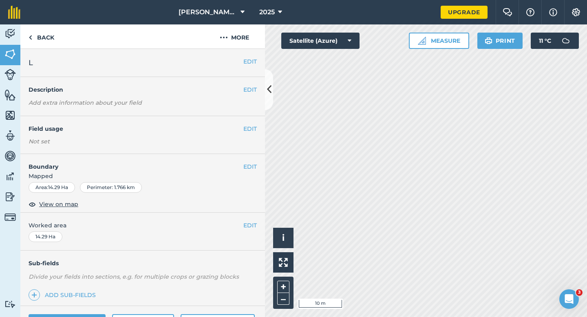
click at [243, 224] on span "Worked area" at bounding box center [143, 225] width 228 height 9
click at [251, 225] on button "EDIT" at bounding box center [249, 225] width 13 height 9
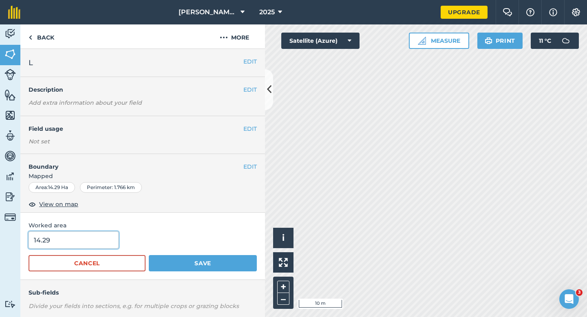
click at [90, 244] on input "14.29" at bounding box center [74, 240] width 90 height 17
type input "14.3"
click at [149, 255] on button "Save" at bounding box center [203, 263] width 108 height 16
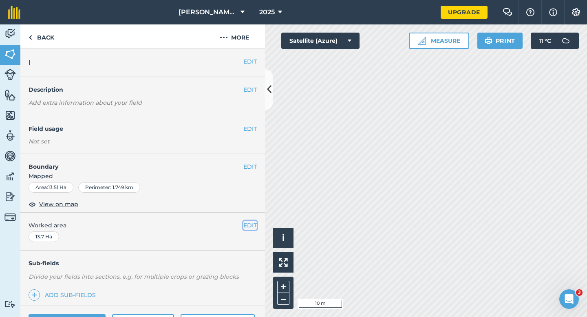
click at [248, 224] on button "EDIT" at bounding box center [249, 225] width 13 height 9
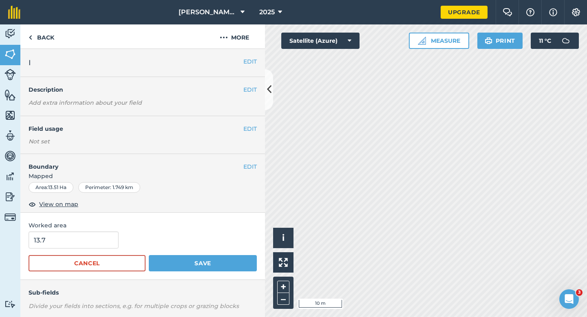
click at [56, 231] on div "Worked area 13.7 Cancel Save" at bounding box center [142, 246] width 245 height 67
click at [57, 236] on input "13.7" at bounding box center [74, 240] width 90 height 17
type input "14"
click at [149, 255] on button "Save" at bounding box center [203, 263] width 108 height 16
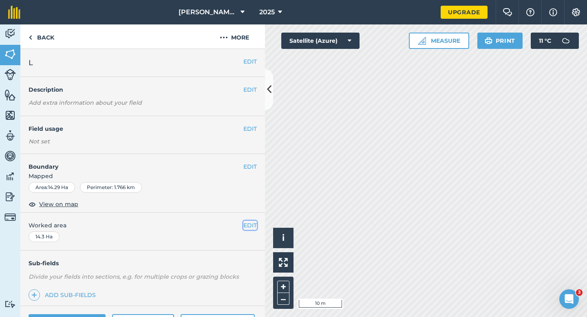
click at [249, 225] on button "EDIT" at bounding box center [249, 225] width 13 height 9
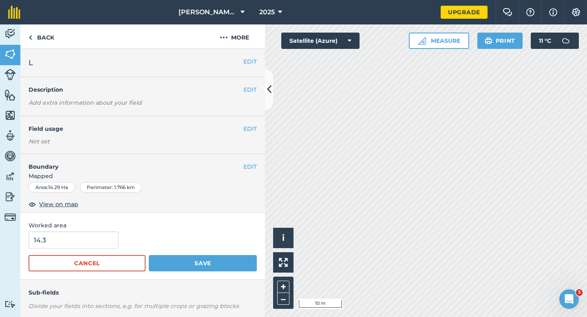
click at [64, 249] on form "14.3 Cancel Save" at bounding box center [143, 252] width 228 height 40
click at [65, 245] on input "14.3" at bounding box center [74, 240] width 90 height 17
type input "14"
click at [149, 255] on button "Save" at bounding box center [203, 263] width 108 height 16
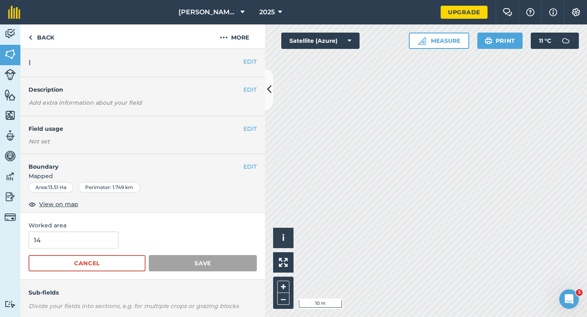
click at [257, 170] on div "EDIT Boundary Mapped Area : 13.51 Ha Perimeter : 1.749 km View on map" at bounding box center [142, 183] width 245 height 59
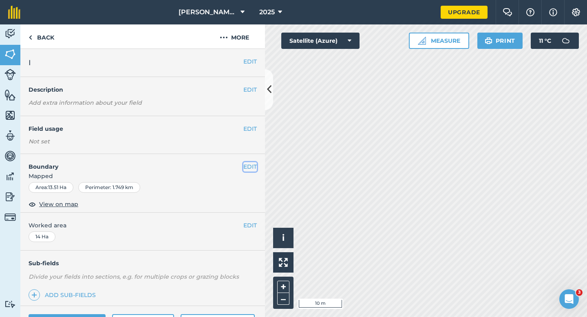
click at [255, 170] on button "EDIT" at bounding box center [249, 166] width 13 height 9
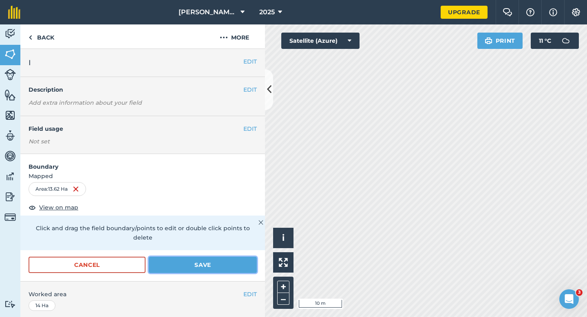
click at [248, 257] on button "Save" at bounding box center [203, 265] width 108 height 16
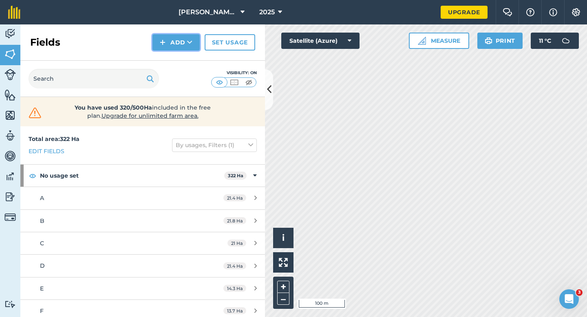
click at [170, 37] on button "Add" at bounding box center [175, 42] width 47 height 16
click at [174, 58] on link "Draw" at bounding box center [176, 61] width 45 height 18
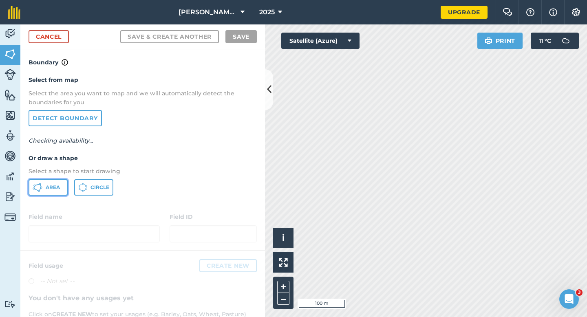
click at [30, 180] on button "Area" at bounding box center [48, 187] width 39 height 16
click at [34, 190] on icon at bounding box center [38, 188] width 10 height 10
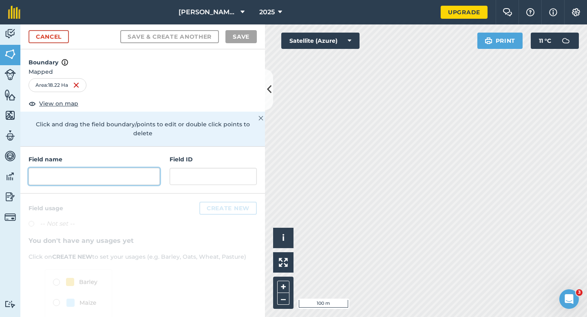
click at [127, 168] on input "text" at bounding box center [94, 176] width 131 height 17
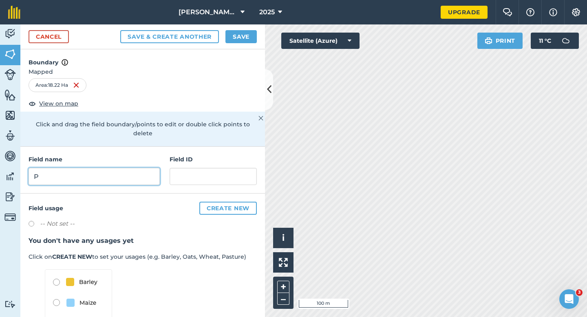
type input "P"
click at [239, 37] on button "Save" at bounding box center [240, 36] width 31 height 13
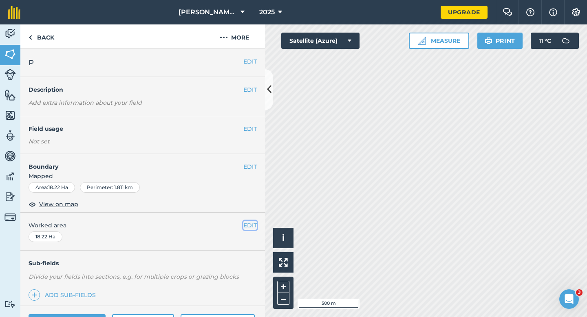
click at [251, 226] on button "EDIT" at bounding box center [249, 225] width 13 height 9
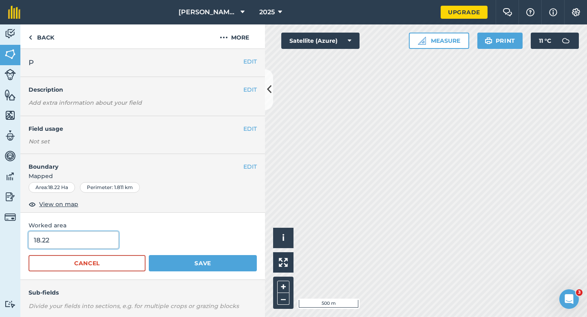
click at [112, 239] on input "18.22" at bounding box center [74, 240] width 90 height 17
type input "18.2"
click at [149, 255] on button "Save" at bounding box center [203, 263] width 108 height 16
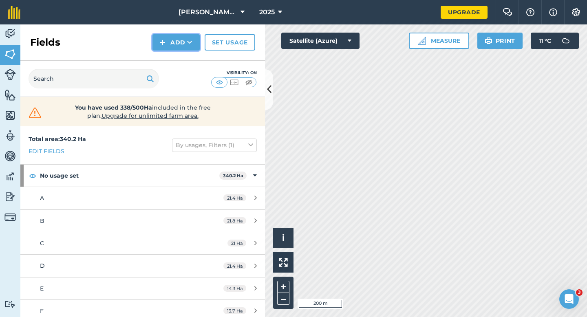
click at [163, 39] on img at bounding box center [163, 43] width 6 height 10
click at [173, 55] on link "Draw" at bounding box center [176, 61] width 45 height 18
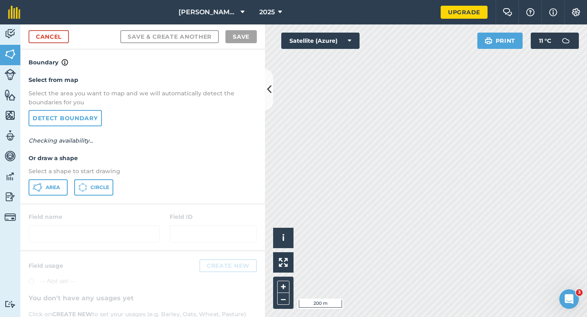
click at [64, 173] on p "Select a shape to start drawing" at bounding box center [143, 171] width 228 height 9
click at [50, 182] on button "Area" at bounding box center [48, 187] width 39 height 16
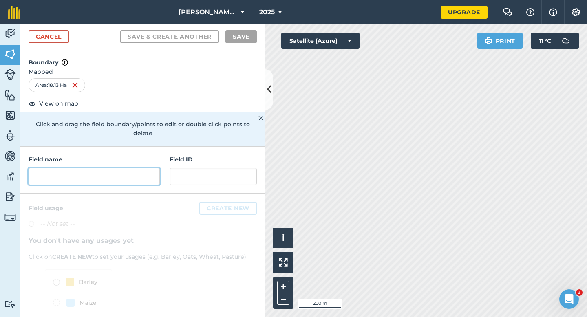
click at [103, 168] on input "text" at bounding box center [94, 176] width 131 height 17
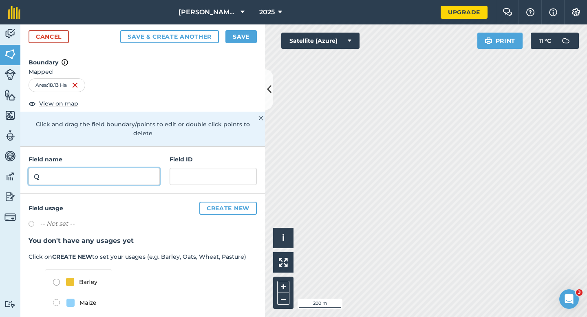
type input "Q"
click at [241, 39] on button "Save" at bounding box center [240, 36] width 31 height 13
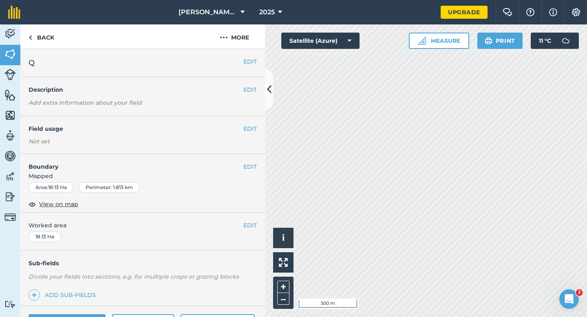
click at [248, 219] on div "EDIT Worked area 18.13 Ha" at bounding box center [142, 232] width 245 height 38
click at [258, 230] on div "EDIT Worked area 18.13 Ha" at bounding box center [142, 232] width 245 height 38
click at [250, 228] on button "EDIT" at bounding box center [249, 225] width 13 height 9
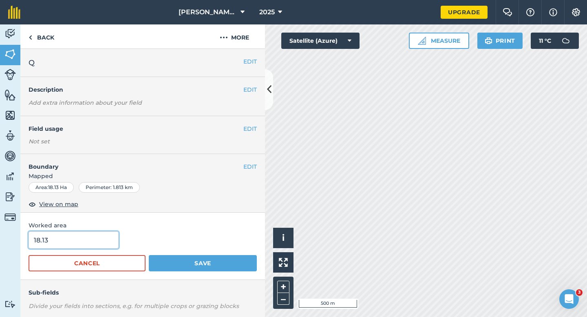
click at [101, 247] on input "18.13" at bounding box center [74, 240] width 90 height 17
type input "18"
click at [149, 255] on button "Save" at bounding box center [203, 263] width 108 height 16
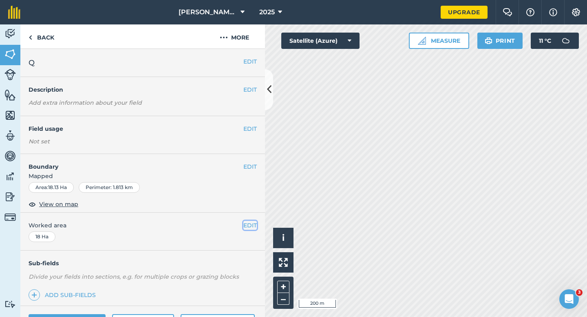
click at [246, 227] on button "EDIT" at bounding box center [249, 225] width 13 height 9
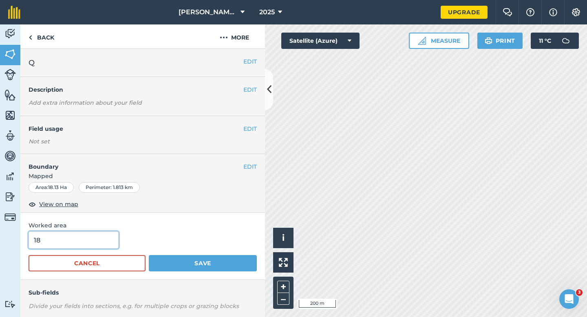
click at [103, 241] on input "18" at bounding box center [74, 240] width 90 height 17
type input "18.2"
click at [149, 255] on button "Save" at bounding box center [203, 263] width 108 height 16
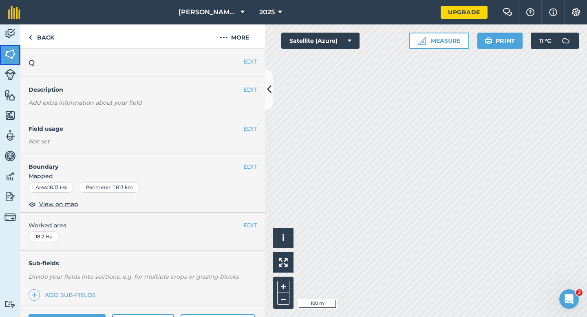
click at [0, 50] on link "Fields" at bounding box center [10, 55] width 20 height 20
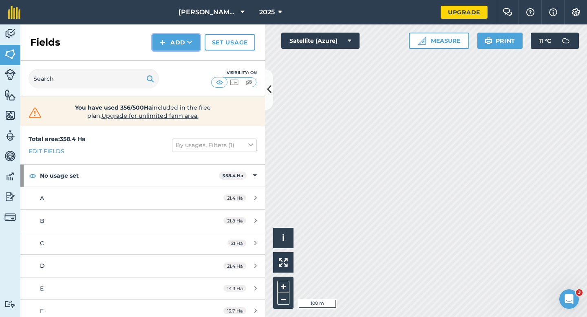
click at [177, 43] on button "Add" at bounding box center [175, 42] width 47 height 16
click at [180, 57] on link "Draw" at bounding box center [176, 61] width 45 height 18
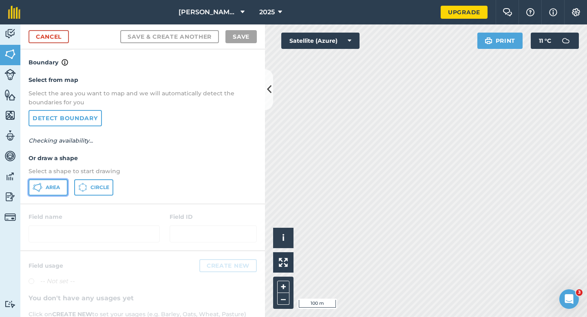
click at [56, 187] on span "Area" at bounding box center [53, 187] width 14 height 7
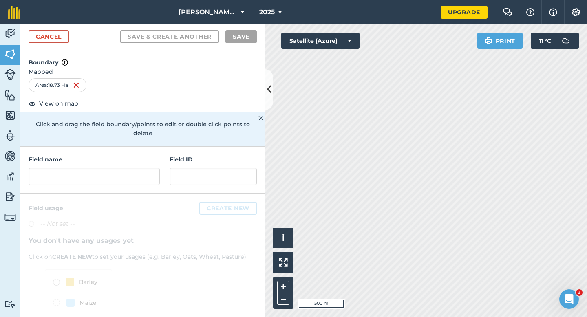
click at [89, 155] on h4 "Field name" at bounding box center [94, 159] width 131 height 9
click at [89, 156] on div "Field name" at bounding box center [94, 170] width 131 height 30
click at [89, 168] on input "text" at bounding box center [94, 176] width 131 height 17
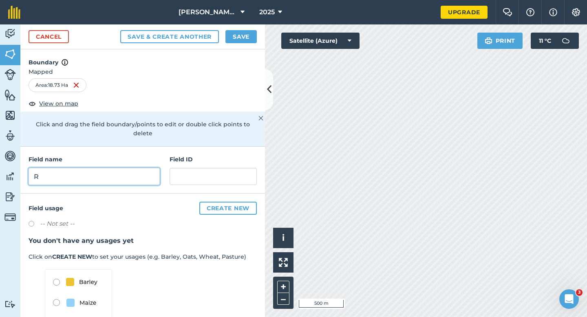
type input "R"
click at [252, 24] on div "Cancel Save & Create Another Save" at bounding box center [142, 36] width 245 height 25
click at [251, 33] on button "Save" at bounding box center [240, 36] width 31 height 13
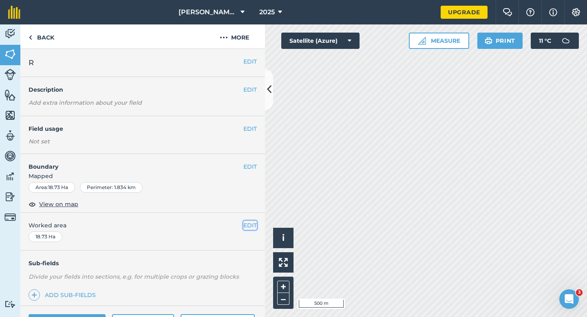
click at [243, 228] on button "EDIT" at bounding box center [249, 225] width 13 height 9
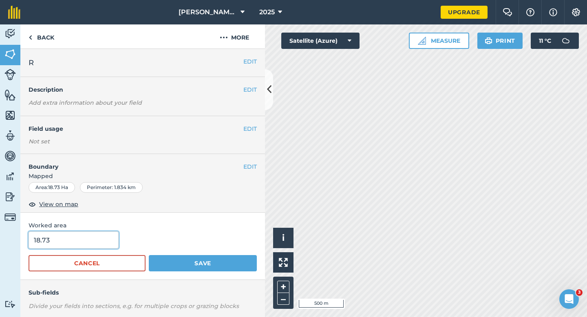
click at [94, 248] on input "18.73" at bounding box center [74, 240] width 90 height 17
type input "18.8"
click at [149, 255] on button "Save" at bounding box center [203, 263] width 108 height 16
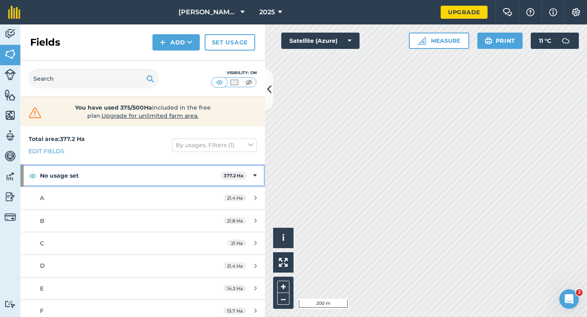
click at [242, 175] on strong "377.2 Ha" at bounding box center [234, 176] width 20 height 6
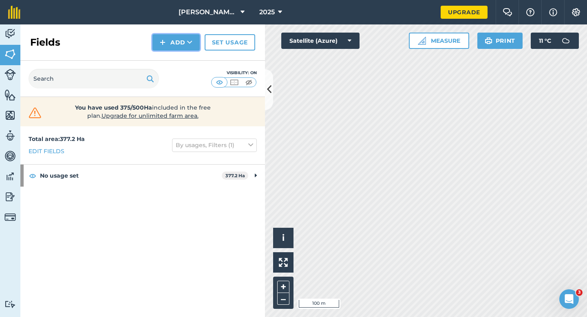
click at [189, 49] on button "Add" at bounding box center [175, 42] width 47 height 16
click at [189, 54] on link "Draw" at bounding box center [176, 61] width 45 height 18
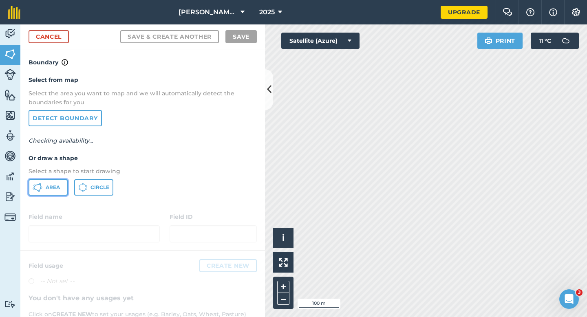
click at [55, 179] on button "Area" at bounding box center [48, 187] width 39 height 16
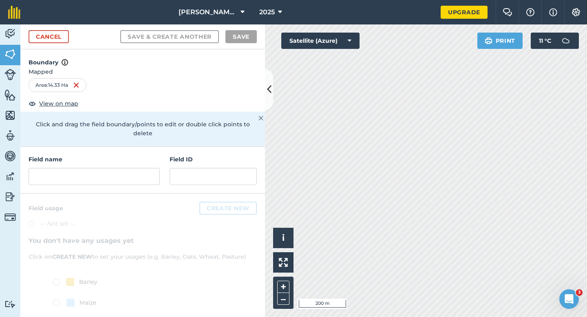
click at [132, 181] on div "Field name Field ID" at bounding box center [142, 170] width 245 height 47
click at [132, 176] on div "Field name Field ID" at bounding box center [142, 170] width 245 height 47
click at [132, 172] on input "text" at bounding box center [94, 176] width 131 height 17
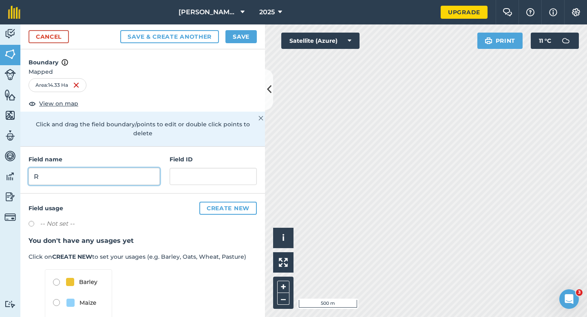
type input "R"
click at [238, 38] on button "Save" at bounding box center [240, 36] width 31 height 13
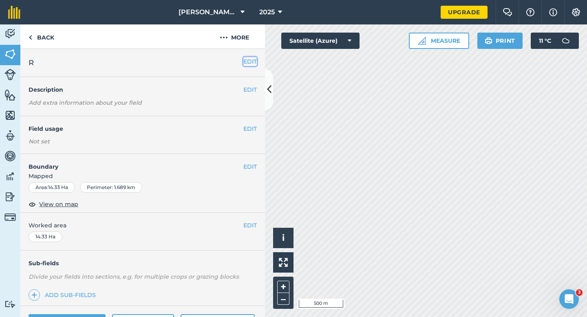
click at [252, 66] on button "EDIT" at bounding box center [249, 61] width 13 height 9
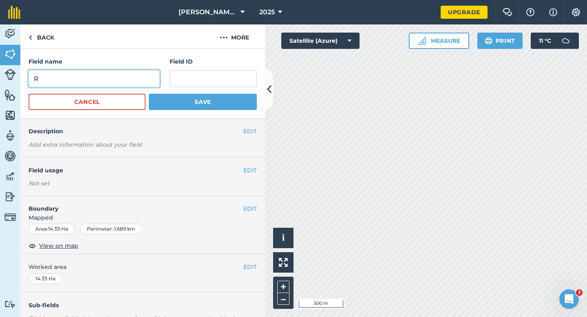
click at [117, 82] on input "R" at bounding box center [94, 78] width 131 height 17
type input "S"
click at [149, 94] on button "Save" at bounding box center [203, 102] width 108 height 16
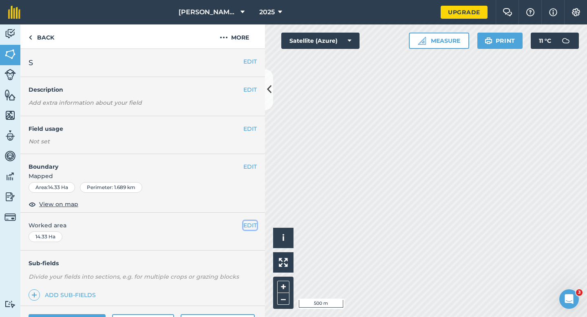
click at [245, 225] on button "EDIT" at bounding box center [249, 225] width 13 height 9
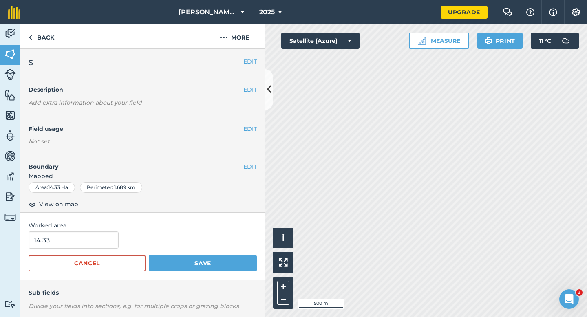
click at [59, 250] on form "14.33 Cancel Save" at bounding box center [143, 252] width 228 height 40
click at [59, 249] on form "14.33 Cancel Save" at bounding box center [143, 252] width 228 height 40
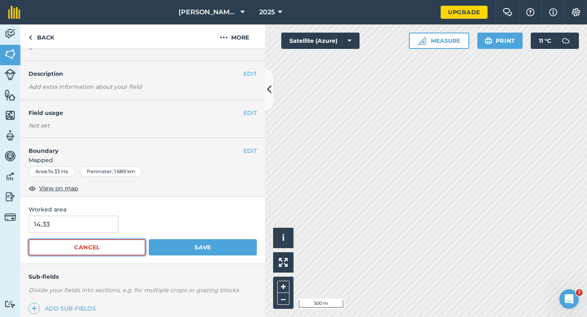
click at [59, 247] on button "Cancel" at bounding box center [87, 247] width 117 height 16
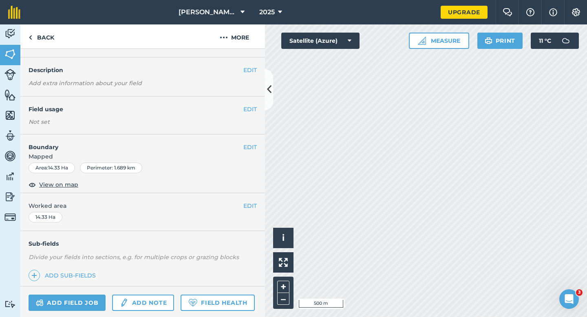
scroll to position [33, 0]
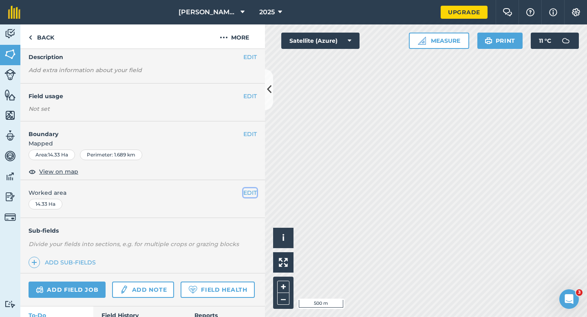
click at [254, 193] on button "EDIT" at bounding box center [249, 192] width 13 height 9
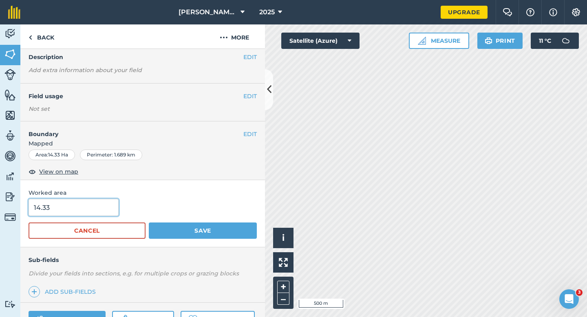
click at [79, 207] on input "14.33" at bounding box center [74, 207] width 90 height 17
type input "14"
click at [149, 223] on button "Save" at bounding box center [203, 231] width 108 height 16
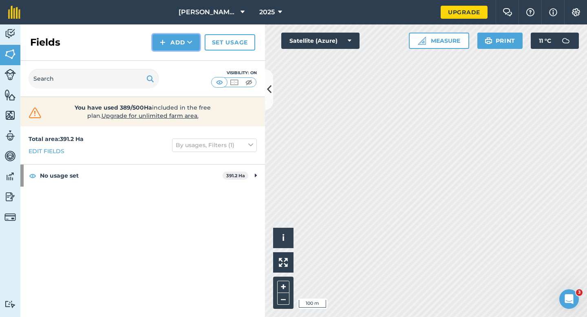
click at [175, 46] on button "Add" at bounding box center [175, 42] width 47 height 16
click at [176, 60] on link "Draw" at bounding box center [176, 61] width 45 height 18
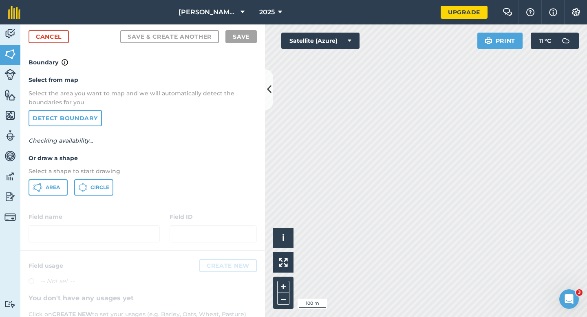
click at [42, 198] on div "Select from map Select the area you want to map and we will automatically detec…" at bounding box center [142, 135] width 245 height 136
click at [42, 192] on button "Area" at bounding box center [48, 187] width 39 height 16
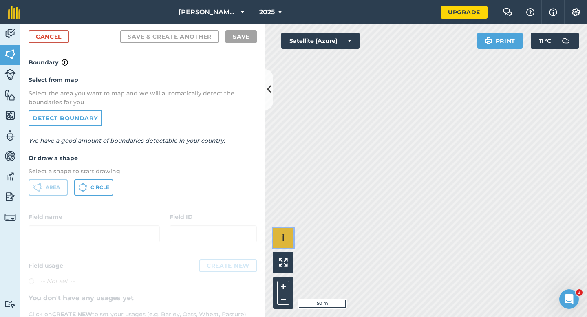
click at [449, 216] on div "Click to start drawing i © 2025 TomTom, Microsoft 50 m + –" at bounding box center [426, 170] width 322 height 293
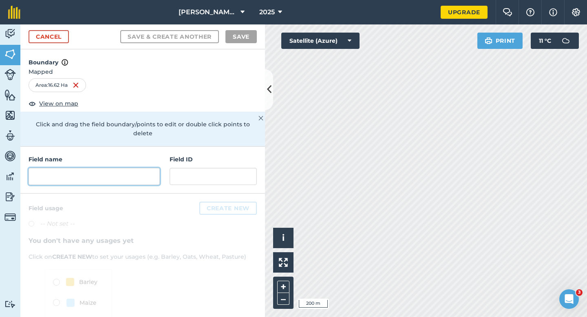
click at [93, 174] on input "text" at bounding box center [94, 176] width 131 height 17
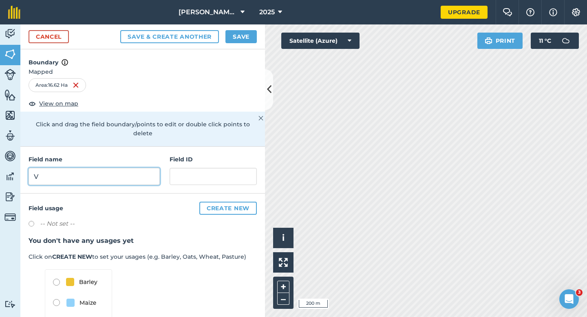
type input "V"
click at [245, 38] on button "Save" at bounding box center [240, 36] width 31 height 13
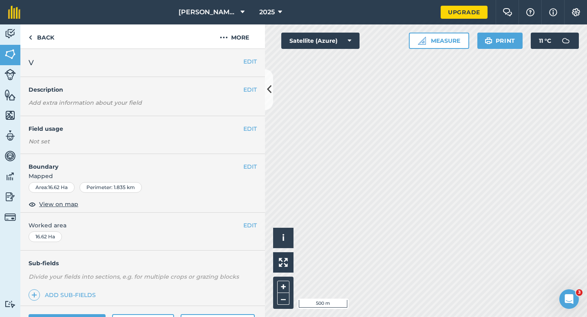
click at [257, 227] on div "EDIT Worked area 16.62 Ha" at bounding box center [142, 232] width 245 height 38
click at [248, 225] on button "EDIT" at bounding box center [249, 225] width 13 height 9
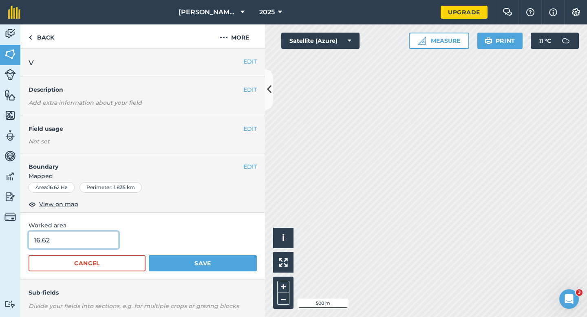
click at [111, 242] on input "16.62" at bounding box center [74, 240] width 90 height 17
type input "16.6"
click at [149, 255] on button "Save" at bounding box center [203, 263] width 108 height 16
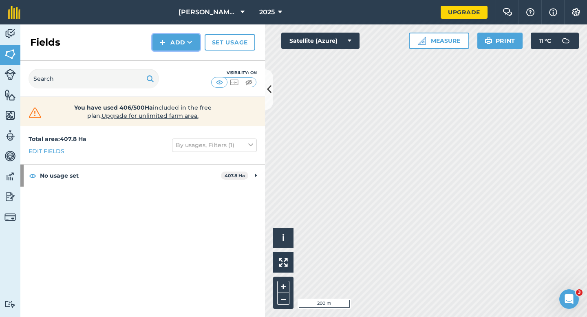
click at [172, 38] on button "Add" at bounding box center [175, 42] width 47 height 16
click at [173, 48] on button "Add Draw Import" at bounding box center [175, 42] width 47 height 16
click at [173, 44] on button "Add" at bounding box center [175, 42] width 47 height 16
click at [173, 53] on link "Draw" at bounding box center [176, 61] width 45 height 18
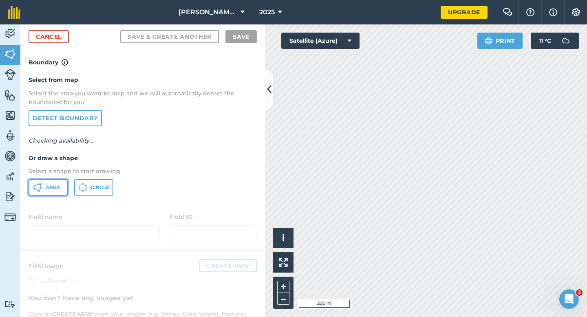
click at [52, 181] on button "Area" at bounding box center [48, 187] width 39 height 16
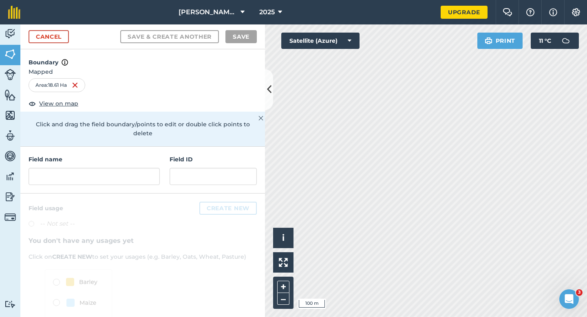
click at [113, 156] on div "Field name" at bounding box center [94, 170] width 131 height 30
click at [115, 168] on input "text" at bounding box center [94, 176] width 131 height 17
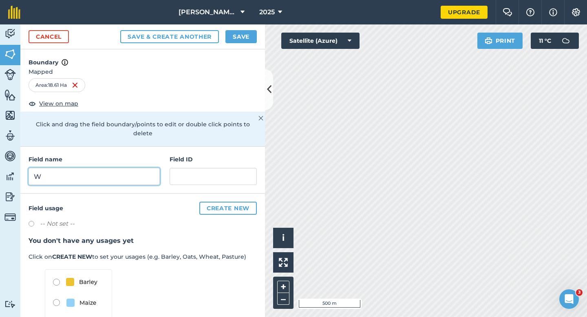
type input "W"
click at [255, 30] on button "Save" at bounding box center [240, 36] width 31 height 13
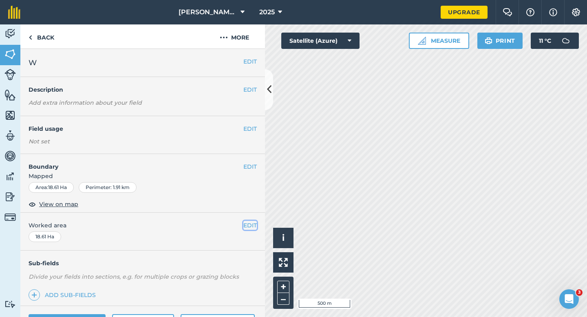
click at [254, 229] on button "EDIT" at bounding box center [249, 225] width 13 height 9
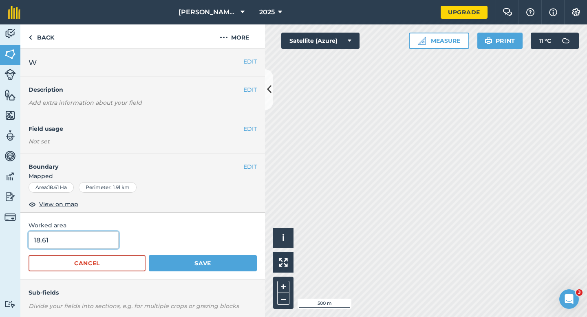
click at [109, 244] on input "18.61" at bounding box center [74, 240] width 90 height 17
type input "18.6"
click at [149, 255] on button "Save" at bounding box center [203, 263] width 108 height 16
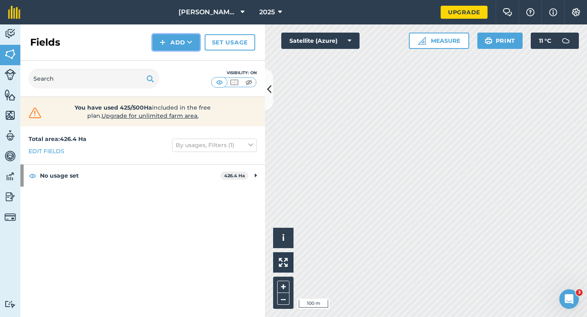
click at [162, 43] on img at bounding box center [163, 43] width 6 height 10
click at [165, 51] on div "Fields Add Draw Import Set usage" at bounding box center [142, 42] width 245 height 36
click at [170, 46] on button "Add" at bounding box center [175, 42] width 47 height 16
click at [173, 53] on link "Draw" at bounding box center [176, 61] width 45 height 18
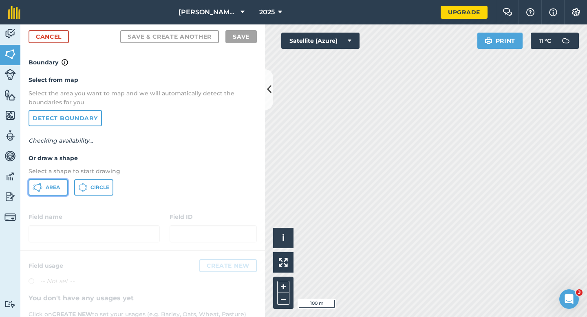
click at [57, 190] on span "Area" at bounding box center [53, 187] width 14 height 7
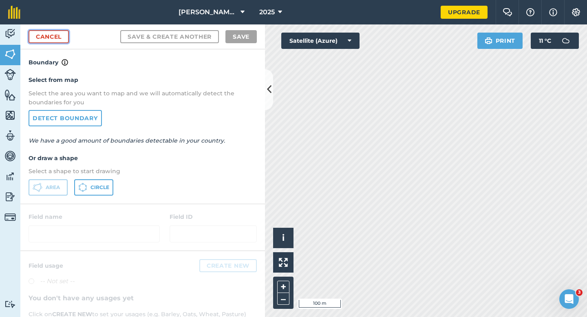
click at [33, 37] on link "Cancel" at bounding box center [49, 36] width 40 height 13
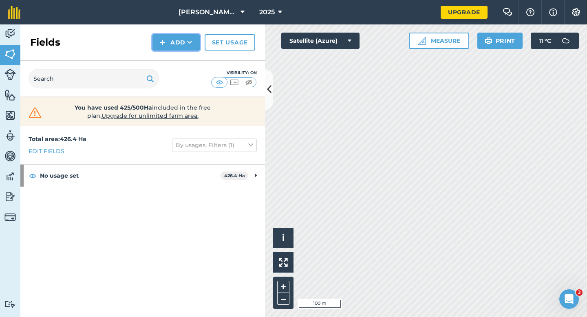
click at [173, 42] on button "Add" at bounding box center [175, 42] width 47 height 16
click at [179, 53] on link "Draw" at bounding box center [176, 61] width 45 height 18
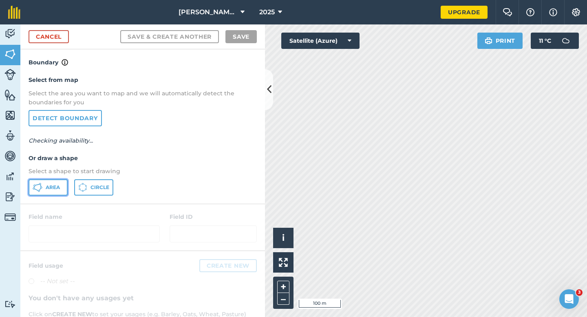
click at [49, 192] on button "Area" at bounding box center [48, 187] width 39 height 16
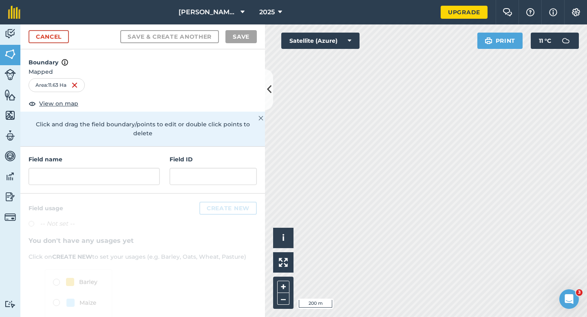
click at [159, 176] on div "Field name Field ID" at bounding box center [142, 170] width 245 height 47
click at [152, 172] on input "text" at bounding box center [94, 176] width 131 height 17
type input "Z"
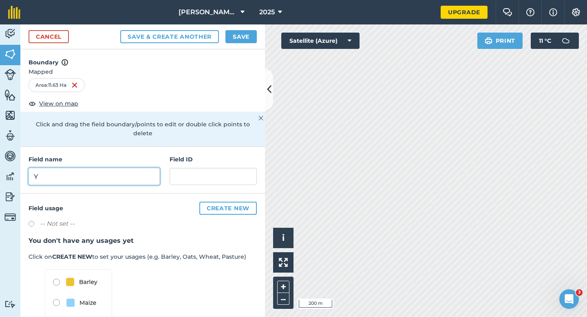
type input "Y"
click at [236, 36] on button "Save" at bounding box center [240, 36] width 31 height 13
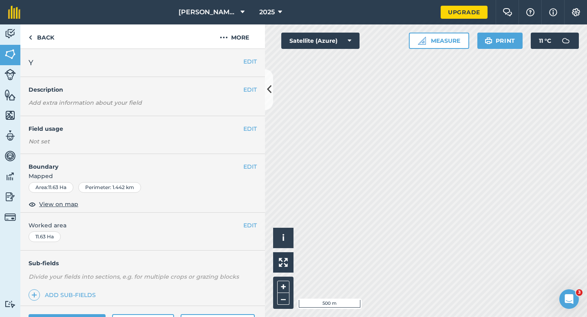
click at [243, 225] on span "Worked area" at bounding box center [143, 225] width 228 height 9
click at [250, 225] on button "EDIT" at bounding box center [249, 225] width 13 height 9
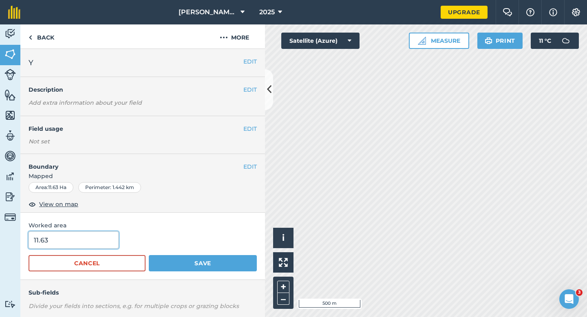
click at [91, 247] on input "11.63" at bounding box center [74, 240] width 90 height 17
type input "11.6"
click at [149, 255] on button "Save" at bounding box center [203, 263] width 108 height 16
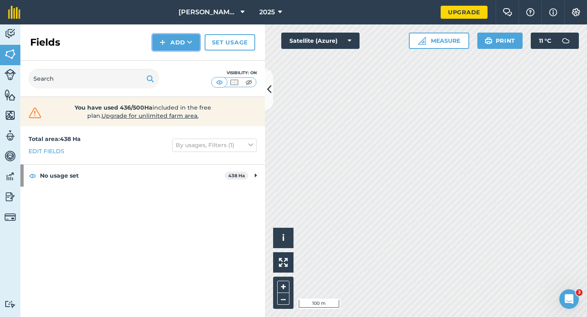
click at [154, 42] on button "Add" at bounding box center [175, 42] width 47 height 16
click at [166, 60] on link "Draw" at bounding box center [176, 61] width 45 height 18
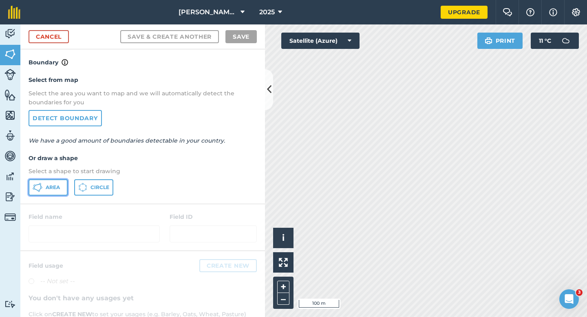
click at [62, 182] on button "Area" at bounding box center [48, 187] width 39 height 16
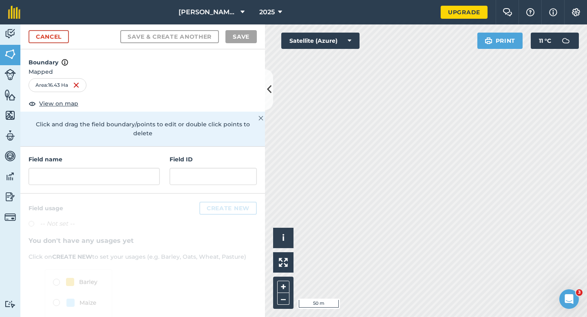
click at [152, 179] on div "Field name Field ID" at bounding box center [142, 170] width 245 height 47
click at [152, 169] on input "text" at bounding box center [94, 176] width 131 height 17
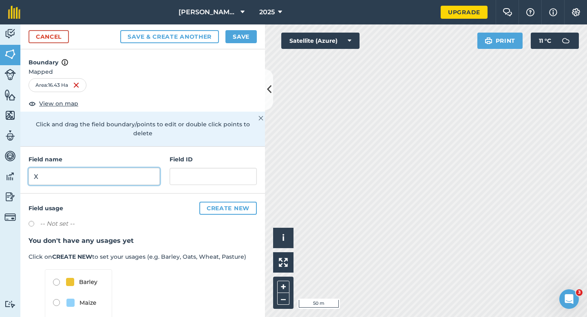
type input "X"
click at [243, 28] on div "Cancel Save & Create Another Save" at bounding box center [142, 36] width 245 height 25
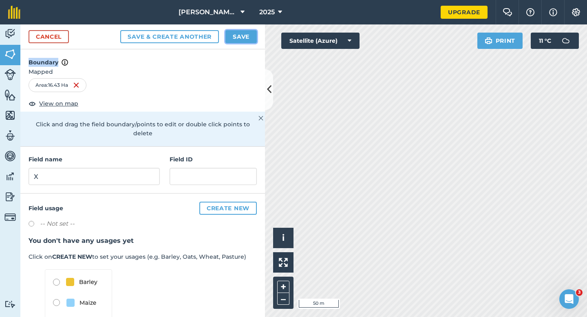
click at [243, 30] on button "Save" at bounding box center [240, 36] width 31 height 13
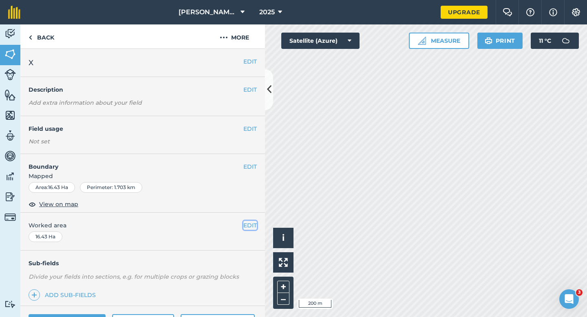
click at [250, 229] on button "EDIT" at bounding box center [249, 225] width 13 height 9
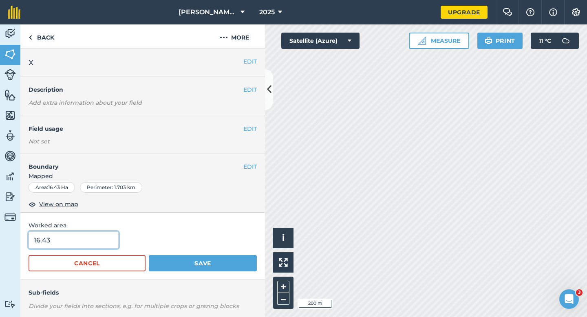
click at [66, 243] on input "16.43" at bounding box center [74, 240] width 90 height 17
type input "16.4"
click at [149, 255] on button "Save" at bounding box center [203, 263] width 108 height 16
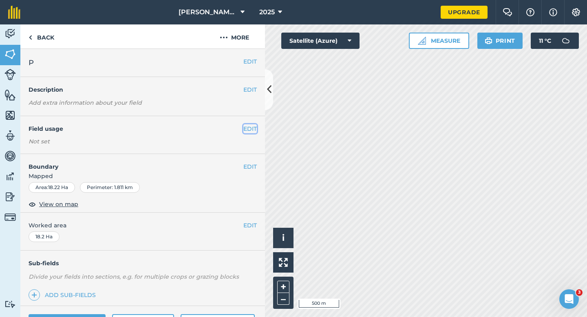
click at [252, 130] on button "EDIT" at bounding box center [249, 128] width 13 height 9
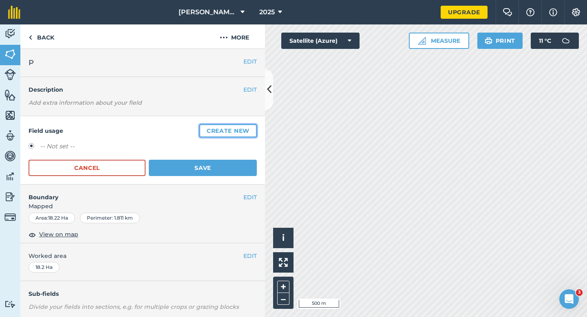
click at [252, 130] on button "Create new" at bounding box center [227, 130] width 57 height 13
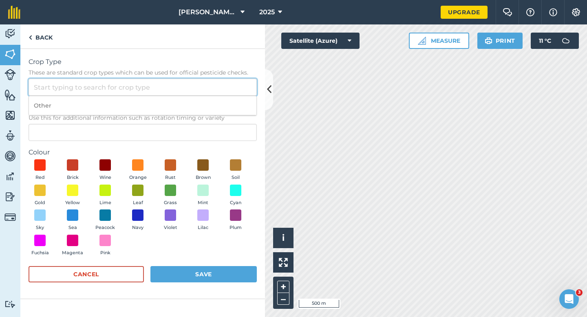
click at [217, 90] on input "Crop Type These are standard crop types which can be used for official pesticid…" at bounding box center [143, 87] width 228 height 17
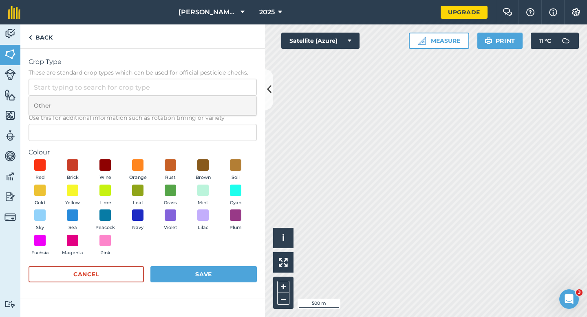
click at [217, 104] on li "Other" at bounding box center [142, 105] width 227 height 19
type input "Other"
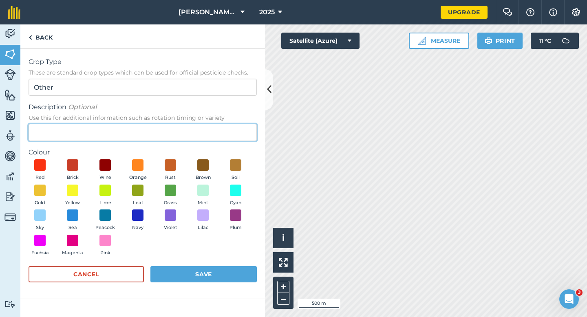
click at [217, 125] on input "Description Optional Use this for additional information such as rotation timin…" at bounding box center [143, 132] width 228 height 17
type input "Chard Seed"
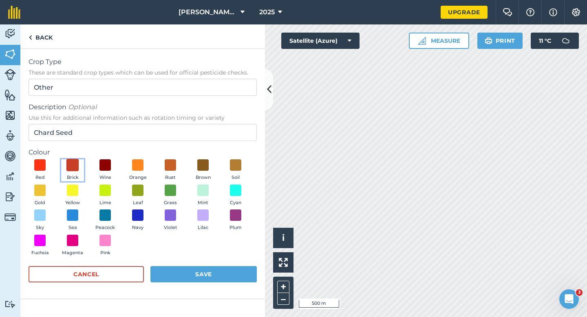
click at [74, 166] on span at bounding box center [72, 165] width 13 height 13
click at [212, 281] on button "Save" at bounding box center [203, 274] width 106 height 16
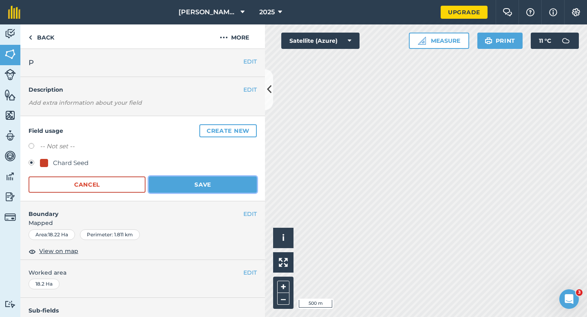
click at [204, 183] on button "Save" at bounding box center [203, 184] width 108 height 16
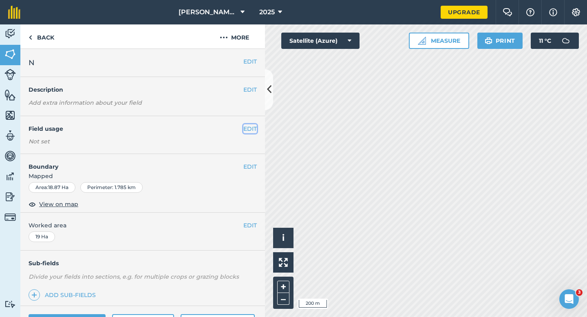
click at [245, 129] on button "EDIT" at bounding box center [249, 128] width 13 height 9
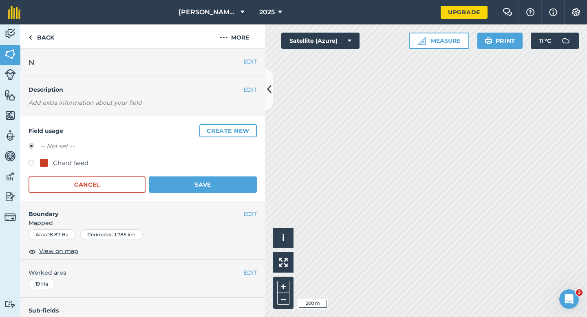
click at [245, 129] on button "Create new" at bounding box center [227, 130] width 57 height 13
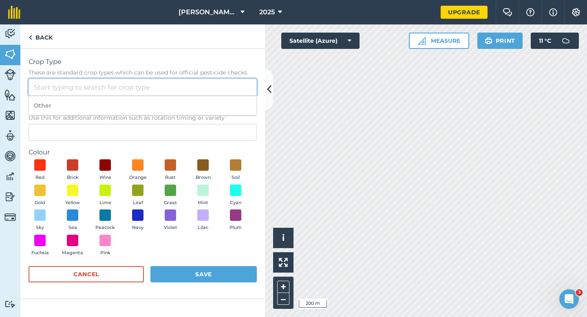
click at [221, 91] on input "Crop Type These are standard crop types which can be used for official pesticid…" at bounding box center [143, 87] width 228 height 17
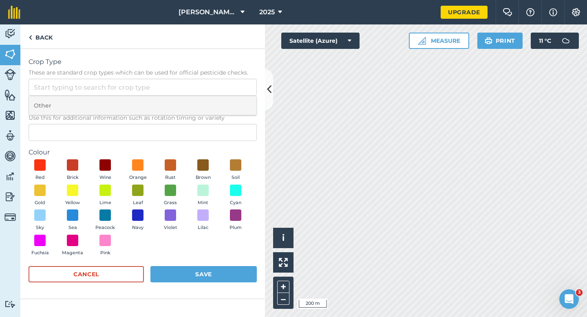
click at [221, 101] on li "Other" at bounding box center [142, 105] width 227 height 19
type input "Other"
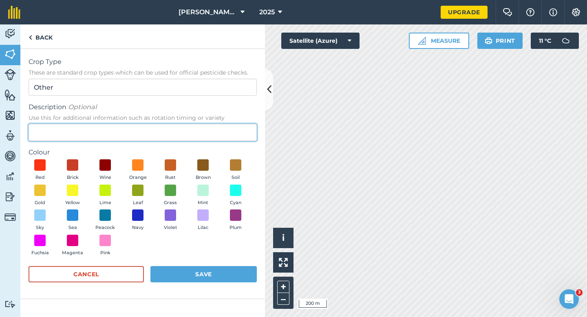
click at [221, 129] on input "Description Optional Use this for additional information such as rotation timin…" at bounding box center [143, 132] width 228 height 17
type input "Wheat"
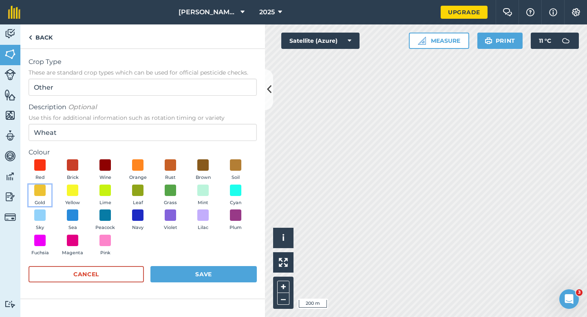
click at [50, 197] on button "Gold" at bounding box center [40, 196] width 23 height 22
click at [200, 276] on button "Save" at bounding box center [203, 274] width 106 height 16
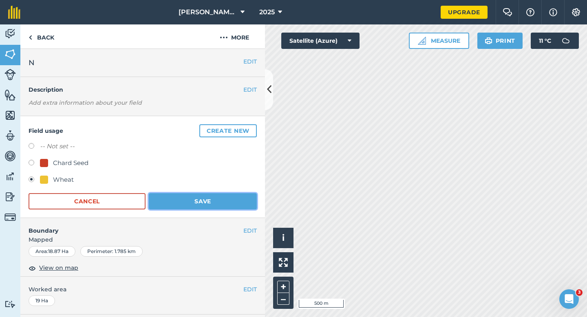
click at [234, 204] on button "Save" at bounding box center [203, 201] width 108 height 16
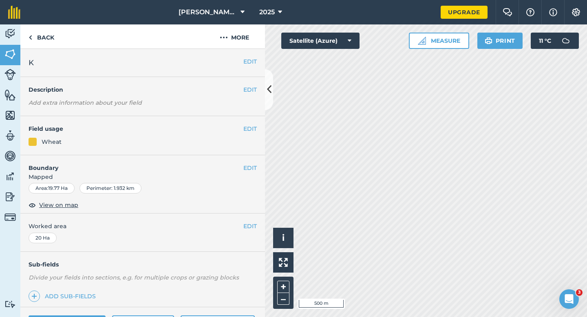
click at [249, 124] on div "EDIT Field usage Wheat" at bounding box center [142, 135] width 245 height 39
click at [249, 126] on button "EDIT" at bounding box center [249, 128] width 13 height 9
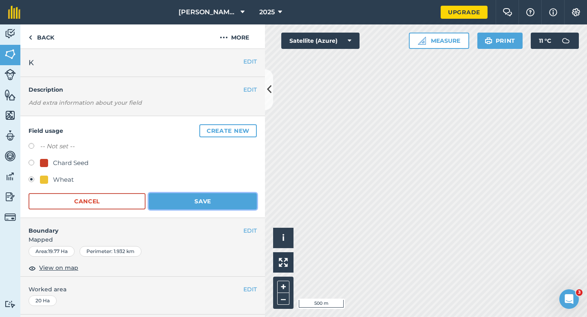
click at [221, 205] on button "Save" at bounding box center [203, 201] width 108 height 16
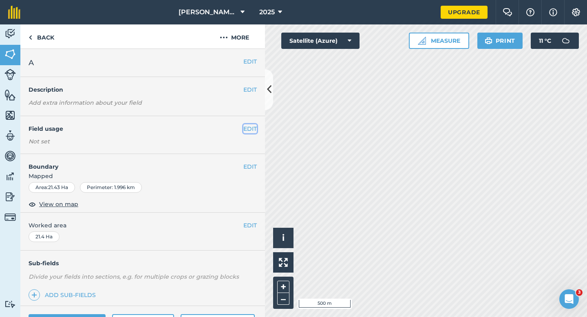
click at [254, 130] on button "EDIT" at bounding box center [249, 128] width 13 height 9
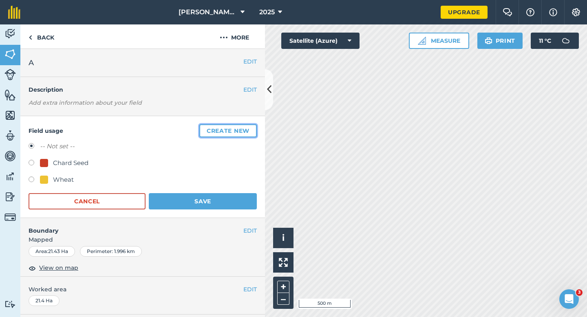
click at [254, 130] on button "Create new" at bounding box center [227, 130] width 57 height 13
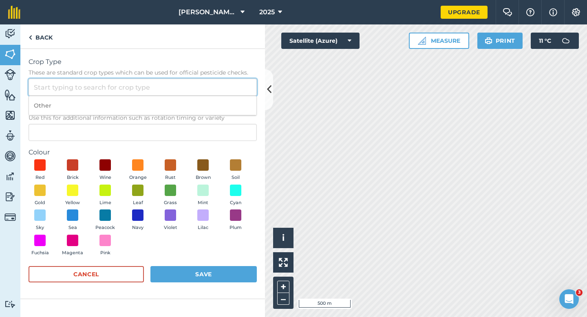
click at [221, 92] on input "Crop Type These are standard crop types which can be used for official pesticid…" at bounding box center [143, 87] width 228 height 17
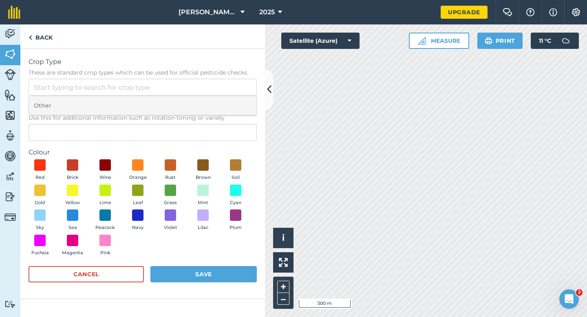
click at [221, 110] on li "Other" at bounding box center [142, 105] width 227 height 19
type input "Other"
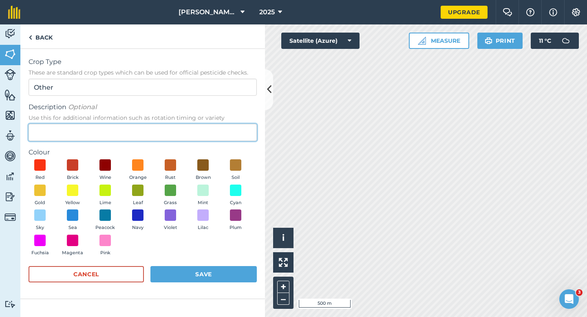
click at [221, 136] on input "Description Optional Use this for additional information such as rotation timin…" at bounding box center [143, 132] width 228 height 17
type input "Radish Seed"
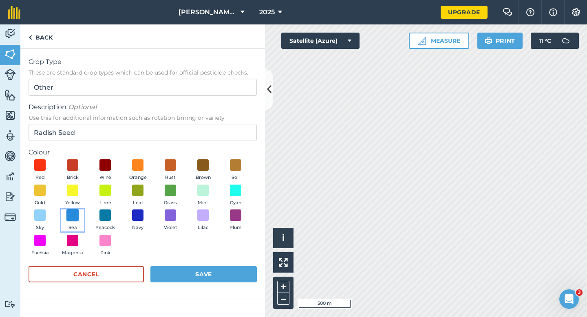
click at [72, 220] on span at bounding box center [72, 215] width 13 height 13
click at [104, 221] on button "Peacock" at bounding box center [105, 221] width 23 height 22
click at [182, 269] on button "Save" at bounding box center [203, 274] width 106 height 16
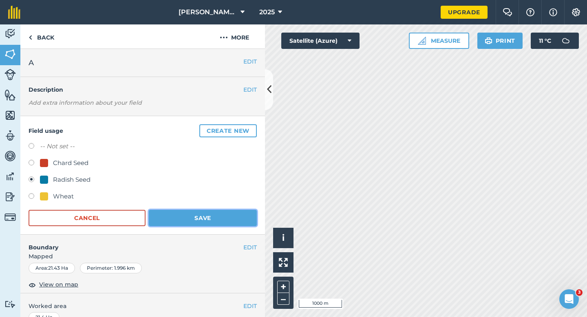
click at [238, 222] on button "Save" at bounding box center [203, 218] width 108 height 16
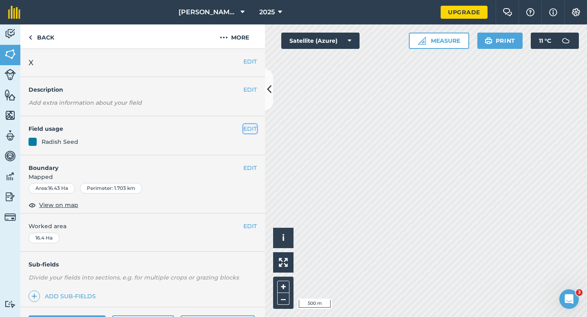
click at [252, 128] on button "EDIT" at bounding box center [249, 128] width 13 height 9
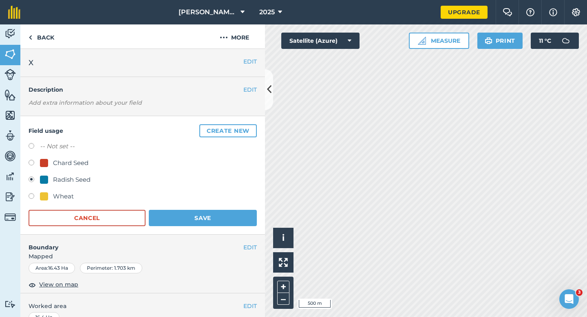
click at [205, 209] on form "-- Not set -- Chard Seed Radish Seed Wheat Cancel Save" at bounding box center [143, 183] width 228 height 85
click at [205, 213] on button "Save" at bounding box center [203, 218] width 108 height 16
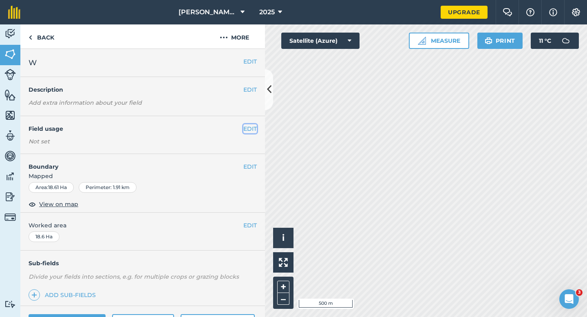
click at [247, 126] on button "EDIT" at bounding box center [249, 128] width 13 height 9
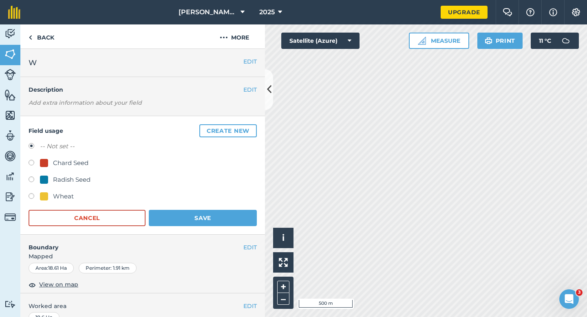
click at [247, 126] on button "Create new" at bounding box center [227, 130] width 57 height 13
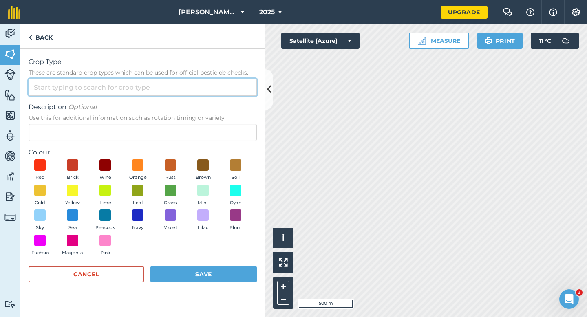
click at [223, 88] on input "Crop Type These are standard crop types which can be used for official pesticid…" at bounding box center [143, 87] width 228 height 17
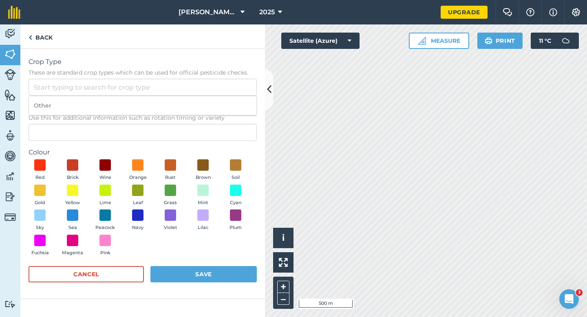
click at [223, 101] on li "Other" at bounding box center [142, 105] width 227 height 19
type input "Other"
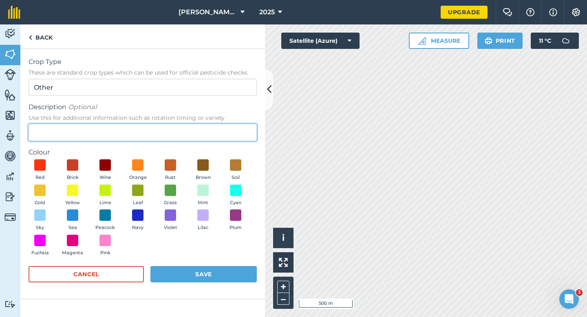
click at [223, 134] on input "Description Optional Use this for additional information such as rotation timin…" at bounding box center [143, 132] width 228 height 17
type input "Watties Peas"
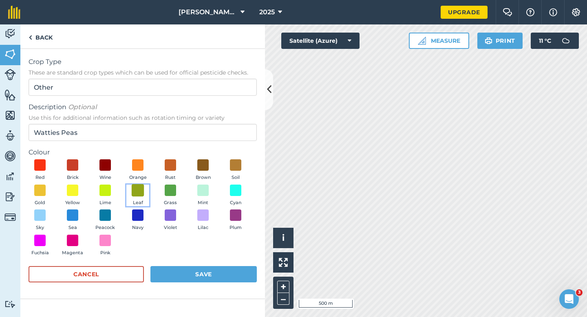
click at [135, 191] on span at bounding box center [138, 190] width 13 height 13
click at [192, 256] on div "Red Brick Wine Orange Rust Brown Soil Gold Yellow Lime Leaf Grass Mint Cyan Sky…" at bounding box center [143, 209] width 228 height 100
click at [200, 269] on button "Save" at bounding box center [203, 274] width 106 height 16
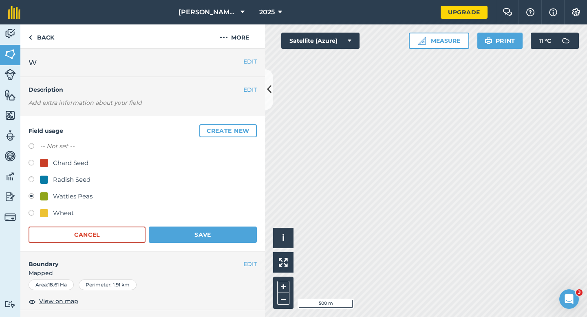
click at [204, 245] on div "Field usage Create new -- Not set -- Chard Seed Radish Seed Watties Peas Wheat …" at bounding box center [142, 183] width 245 height 135
click at [243, 231] on button "Save" at bounding box center [203, 235] width 108 height 16
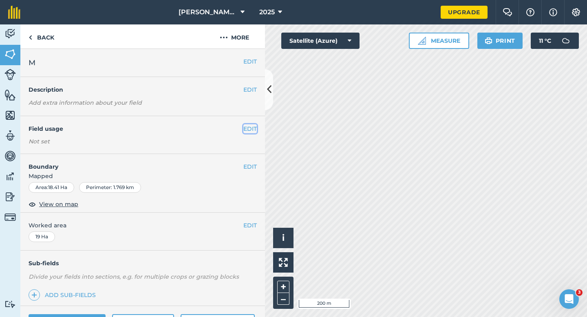
click at [251, 132] on button "EDIT" at bounding box center [249, 128] width 13 height 9
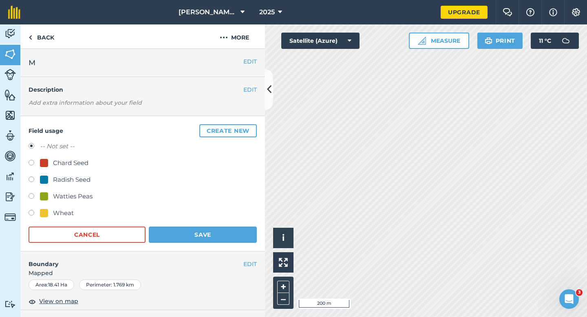
click at [55, 197] on div "Watties Peas" at bounding box center [73, 197] width 40 height 10
radio input "true"
radio input "false"
click at [216, 232] on button "Save" at bounding box center [203, 235] width 108 height 16
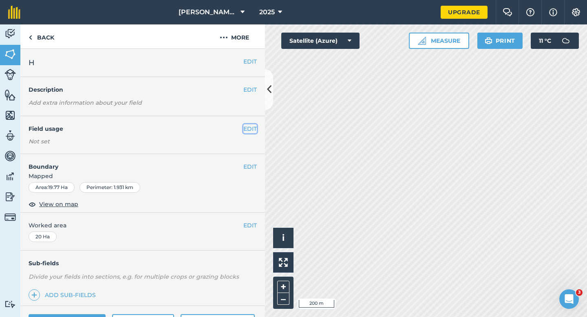
click at [245, 129] on button "EDIT" at bounding box center [249, 128] width 13 height 9
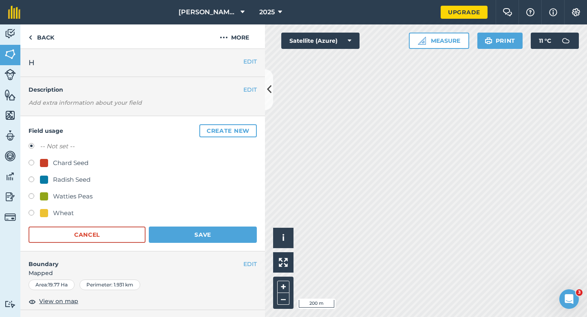
click at [245, 129] on button "Create new" at bounding box center [227, 130] width 57 height 13
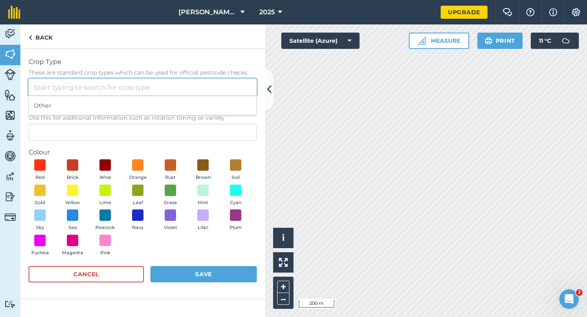
click at [217, 88] on input "Crop Type These are standard crop types which can be used for official pesticid…" at bounding box center [143, 87] width 228 height 17
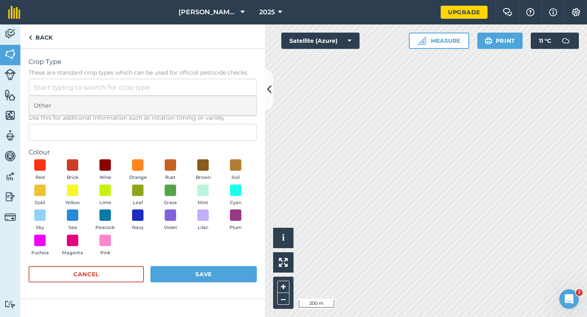
click at [217, 101] on li "Other" at bounding box center [142, 105] width 227 height 19
type input "Other"
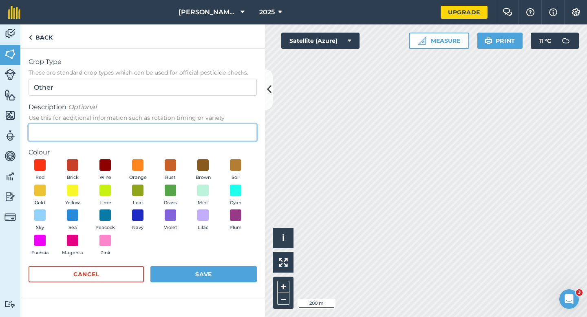
click at [217, 128] on input "Description Optional Use this for additional information such as rotation timin…" at bounding box center [143, 132] width 228 height 17
type input "Grass Seed"
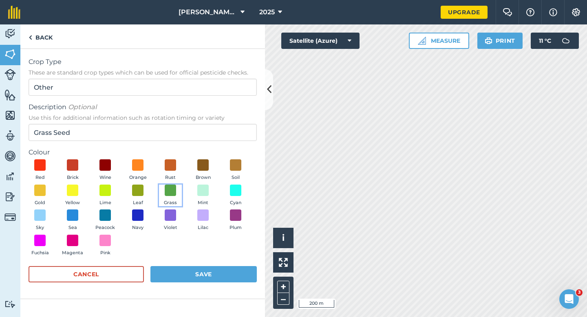
click at [177, 190] on button "Grass" at bounding box center [170, 196] width 23 height 22
click at [209, 260] on form "Crop Type These are standard crop types which can be used for official pesticid…" at bounding box center [143, 174] width 228 height 234
click at [212, 271] on button "Save" at bounding box center [203, 274] width 106 height 16
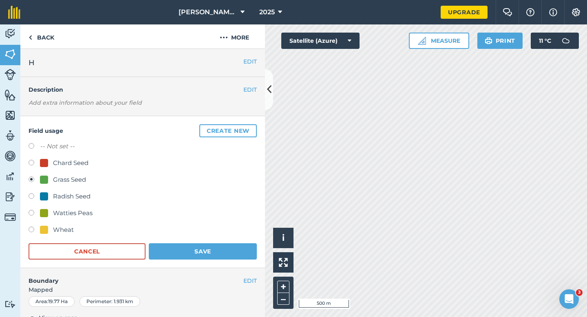
click at [229, 237] on form "-- Not set -- Chard Seed Grass Seed Radish Seed Watties Peas Wheat Cancel Save" at bounding box center [143, 200] width 228 height 118
click at [229, 241] on form "-- Not set -- Chard Seed Grass Seed Radish Seed Watties Peas Wheat Cancel Save" at bounding box center [143, 200] width 228 height 118
click at [229, 250] on button "Save" at bounding box center [203, 251] width 108 height 16
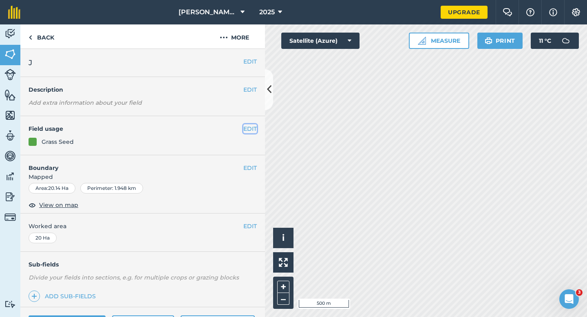
click at [248, 131] on button "EDIT" at bounding box center [249, 128] width 13 height 9
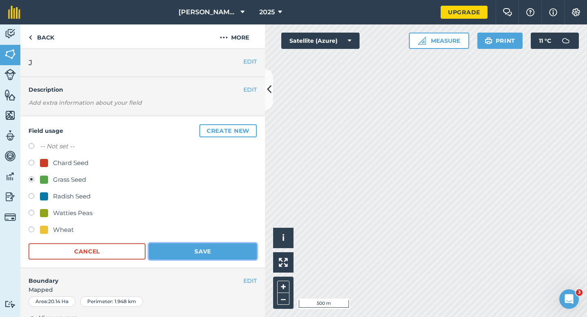
click at [195, 250] on button "Save" at bounding box center [203, 251] width 108 height 16
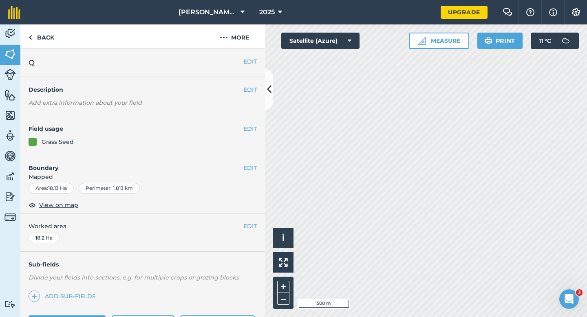
click at [255, 133] on div "EDIT Field usage Grass Seed" at bounding box center [142, 135] width 245 height 39
click at [243, 128] on button "EDIT" at bounding box center [249, 128] width 13 height 9
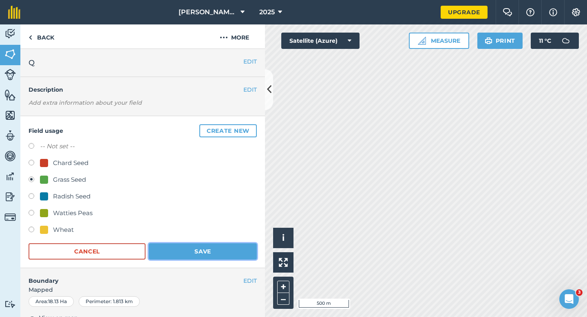
click at [185, 244] on button "Save" at bounding box center [203, 251] width 108 height 16
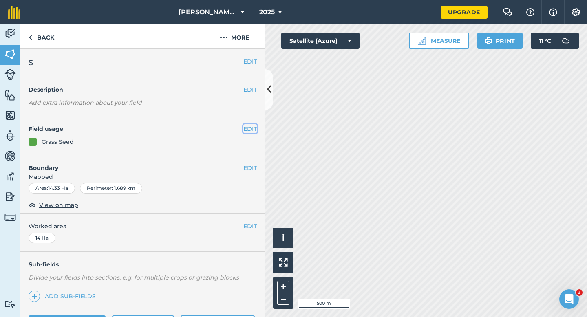
click at [251, 127] on button "EDIT" at bounding box center [249, 128] width 13 height 9
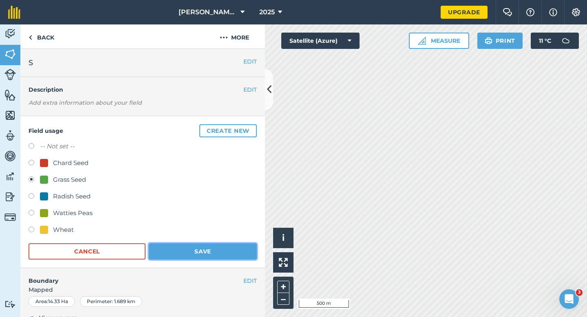
click at [206, 250] on button "Save" at bounding box center [203, 251] width 108 height 16
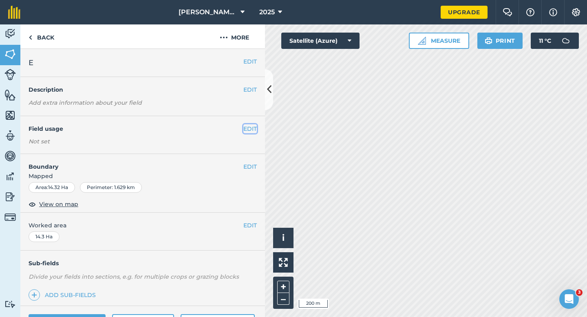
click at [250, 128] on button "EDIT" at bounding box center [249, 128] width 13 height 9
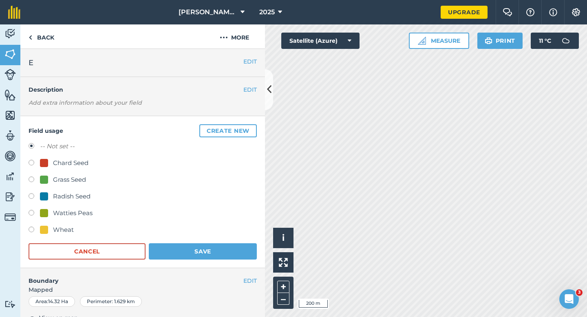
click at [68, 179] on div "Grass Seed" at bounding box center [69, 180] width 33 height 10
radio input "true"
radio input "false"
click at [201, 245] on button "Save" at bounding box center [203, 251] width 108 height 16
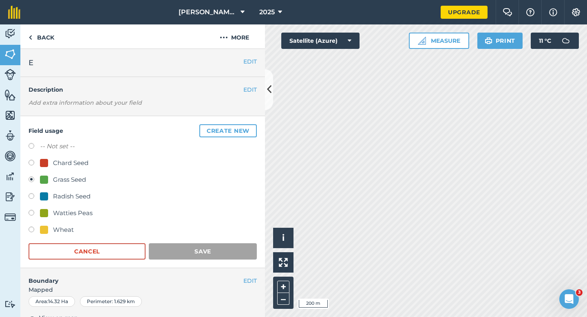
click at [264, 189] on div "Field usage Create new -- Not set -- Chard Seed Grass Seed Radish Seed Watties …" at bounding box center [142, 192] width 245 height 152
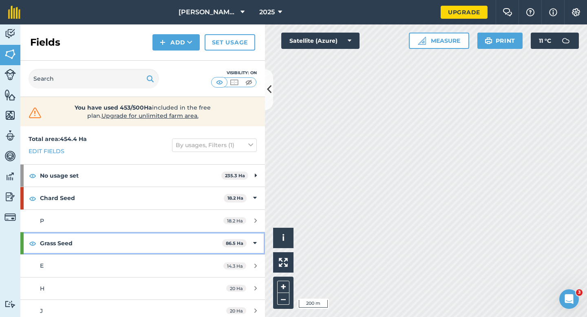
click at [243, 239] on span "86.5 Ha" at bounding box center [234, 243] width 24 height 9
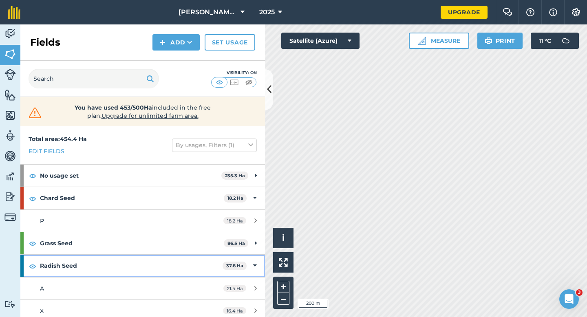
click at [253, 258] on div "Radish Seed 37.8 Ha" at bounding box center [142, 266] width 245 height 22
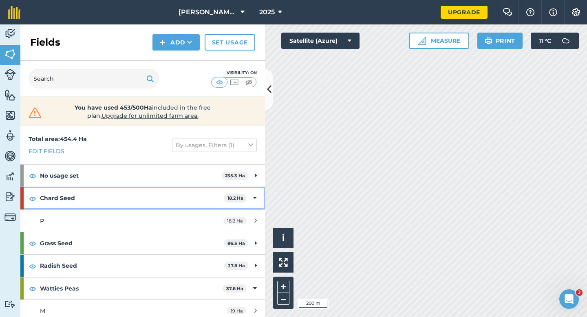
click at [253, 195] on icon at bounding box center [255, 198] width 4 height 9
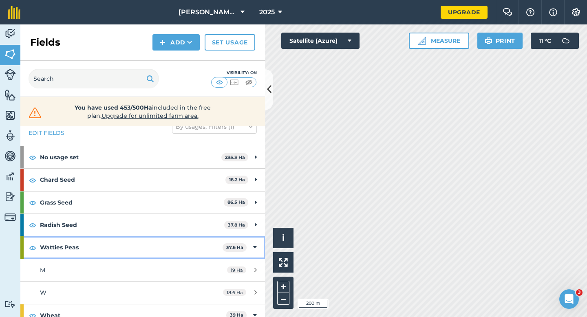
click at [251, 253] on div "Watties Peas 37.6 Ha" at bounding box center [142, 247] width 245 height 22
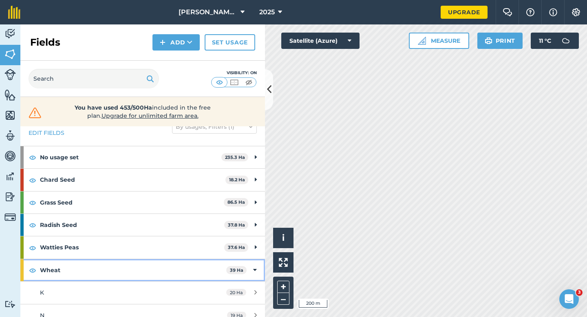
click at [253, 267] on icon at bounding box center [255, 270] width 4 height 9
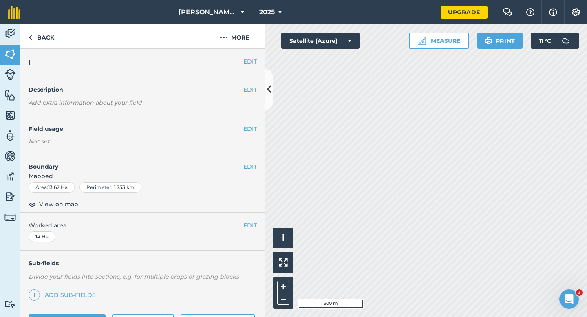
click at [256, 125] on div "EDIT Field usage Not set" at bounding box center [142, 135] width 245 height 38
click at [252, 127] on button "EDIT" at bounding box center [249, 128] width 13 height 9
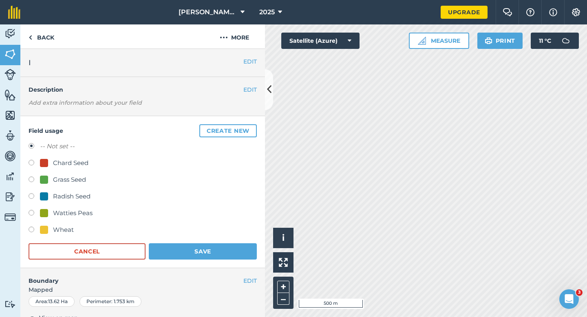
click at [252, 127] on button "Create new" at bounding box center [227, 130] width 57 height 13
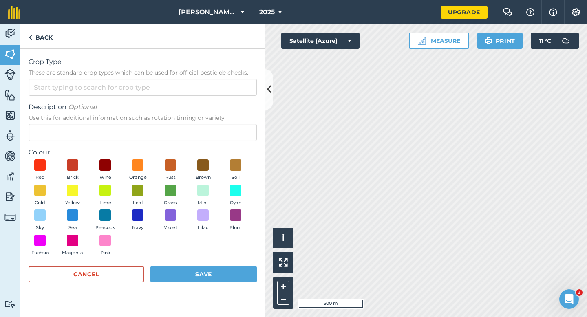
click at [212, 71] on span "These are standard crop types which can be used for official pesticide checks." at bounding box center [143, 72] width 228 height 8
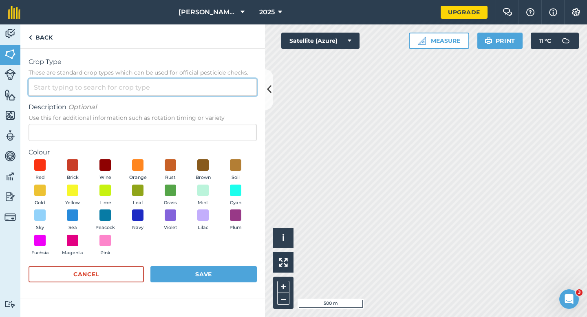
click at [212, 79] on input "Crop Type These are standard crop types which can be used for official pesticid…" at bounding box center [143, 87] width 228 height 17
click at [212, 84] on input "Crop Type These are standard crop types which can be used for official pesticid…" at bounding box center [143, 87] width 228 height 17
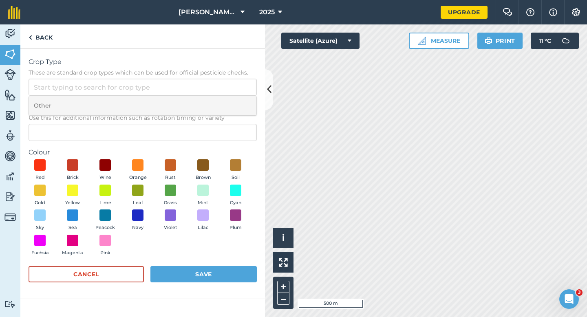
click at [212, 103] on li "Other" at bounding box center [142, 105] width 227 height 19
type input "Other"
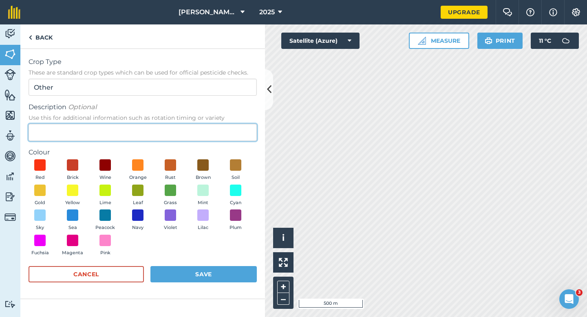
click at [213, 129] on input "Description Optional Use this for additional information such as rotation timin…" at bounding box center [143, 132] width 228 height 17
type input "Potatoes"
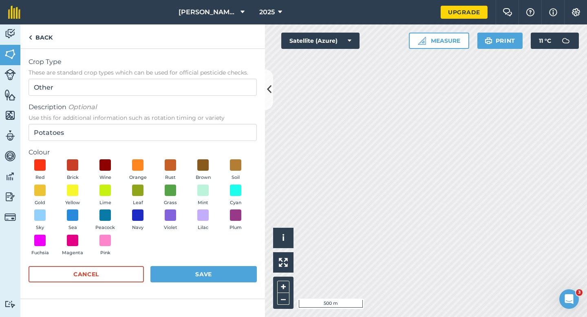
click at [263, 174] on div "Crop Type These are standard crop types which can be used for official pesticid…" at bounding box center [142, 174] width 245 height 250
click at [259, 174] on div "Crop Type These are standard crop types which can be used for official pesticid…" at bounding box center [142, 174] width 245 height 250
click at [247, 170] on div "Red Brick Wine Orange Rust Brown Soil Gold Yellow Lime Leaf Grass Mint Cyan Sky…" at bounding box center [143, 209] width 228 height 100
click at [240, 173] on button "Soil" at bounding box center [235, 170] width 23 height 22
click at [220, 269] on button "Save" at bounding box center [203, 274] width 106 height 16
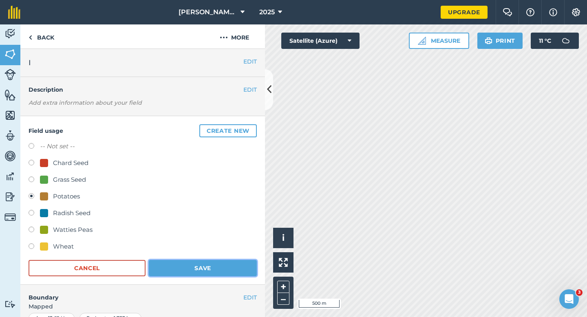
click at [208, 274] on button "Save" at bounding box center [203, 268] width 108 height 16
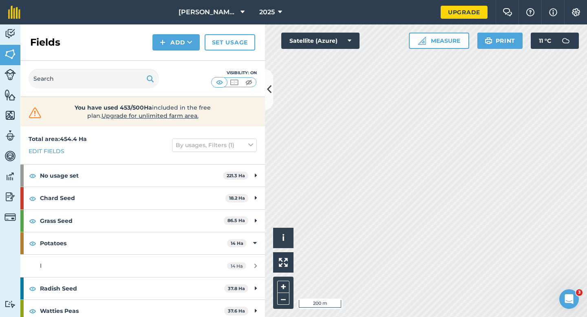
click at [412, 0] on html "[PERSON_NAME] & Sons 2025 Upgrade Farm Chat Help Info Settings Map printing is …" at bounding box center [293, 158] width 587 height 317
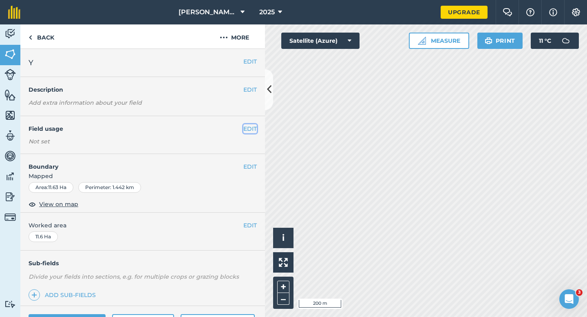
click at [254, 129] on button "EDIT" at bounding box center [249, 128] width 13 height 9
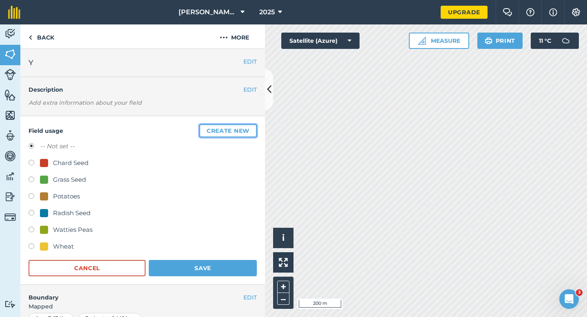
click at [254, 129] on button "Create new" at bounding box center [227, 130] width 57 height 13
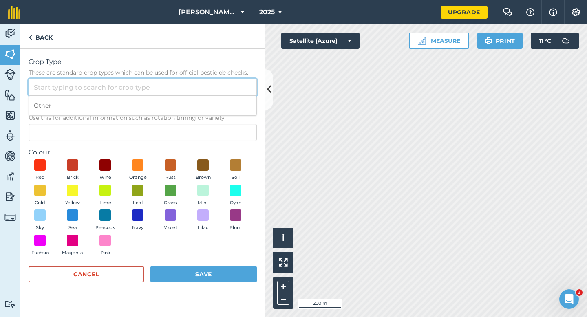
click at [225, 86] on input "Crop Type These are standard crop types which can be used for official pesticid…" at bounding box center [143, 87] width 228 height 17
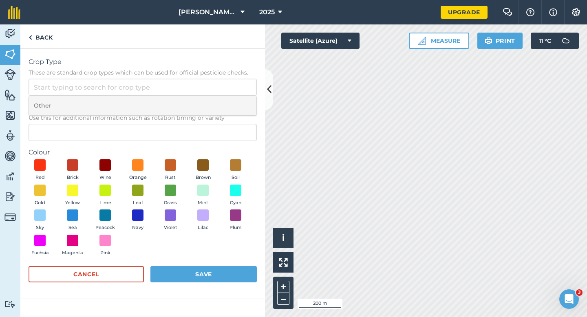
click at [226, 100] on li "Other" at bounding box center [142, 105] width 227 height 19
type input "Other"
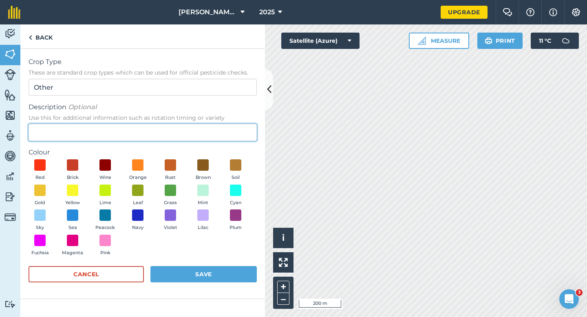
click at [218, 140] on input "Description Optional Use this for additional information such as rotation timin…" at bounding box center [143, 132] width 228 height 17
type input "Barley"
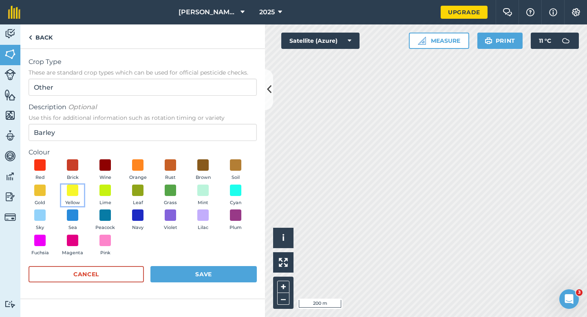
click at [75, 196] on button "Yellow" at bounding box center [72, 196] width 23 height 22
click at [209, 275] on button "Save" at bounding box center [203, 274] width 106 height 16
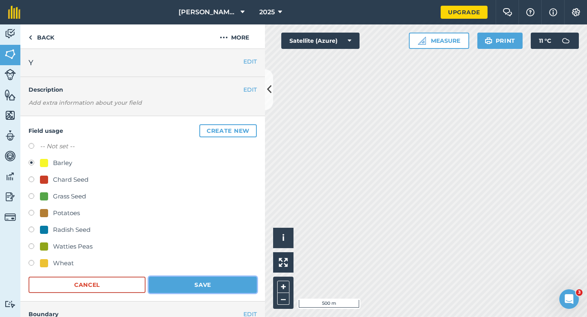
click at [236, 284] on button "Save" at bounding box center [203, 285] width 108 height 16
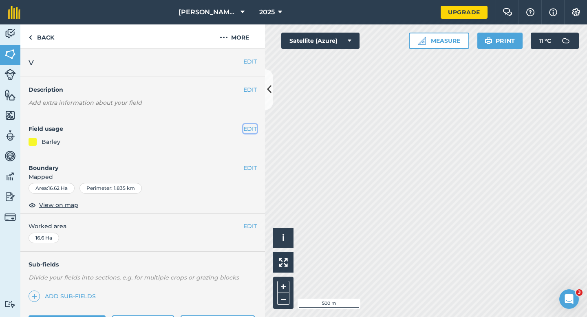
click at [255, 127] on button "EDIT" at bounding box center [249, 128] width 13 height 9
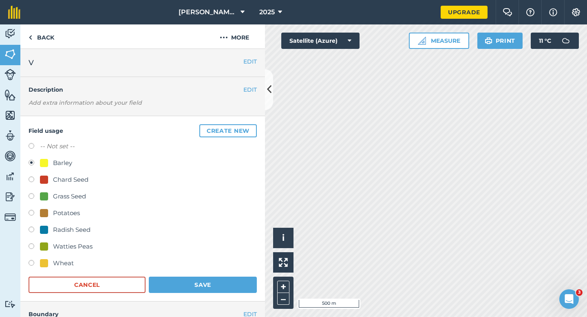
click at [227, 270] on form "-- Not set -- Barley Chard Seed Grass Seed Potatoes Radish Seed Watties Peas Wh…" at bounding box center [143, 217] width 228 height 152
click at [227, 281] on button "Save" at bounding box center [203, 285] width 108 height 16
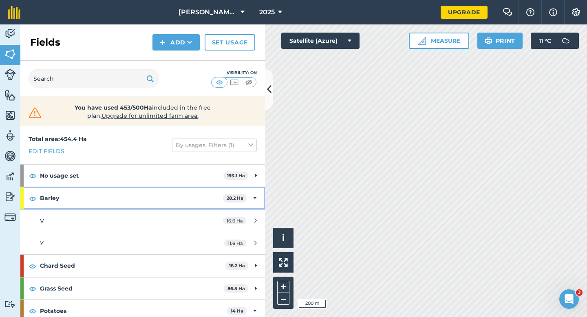
click at [261, 197] on div "Barley 28.2 Ha" at bounding box center [142, 198] width 245 height 22
